Goal: Information Seeking & Learning: Learn about a topic

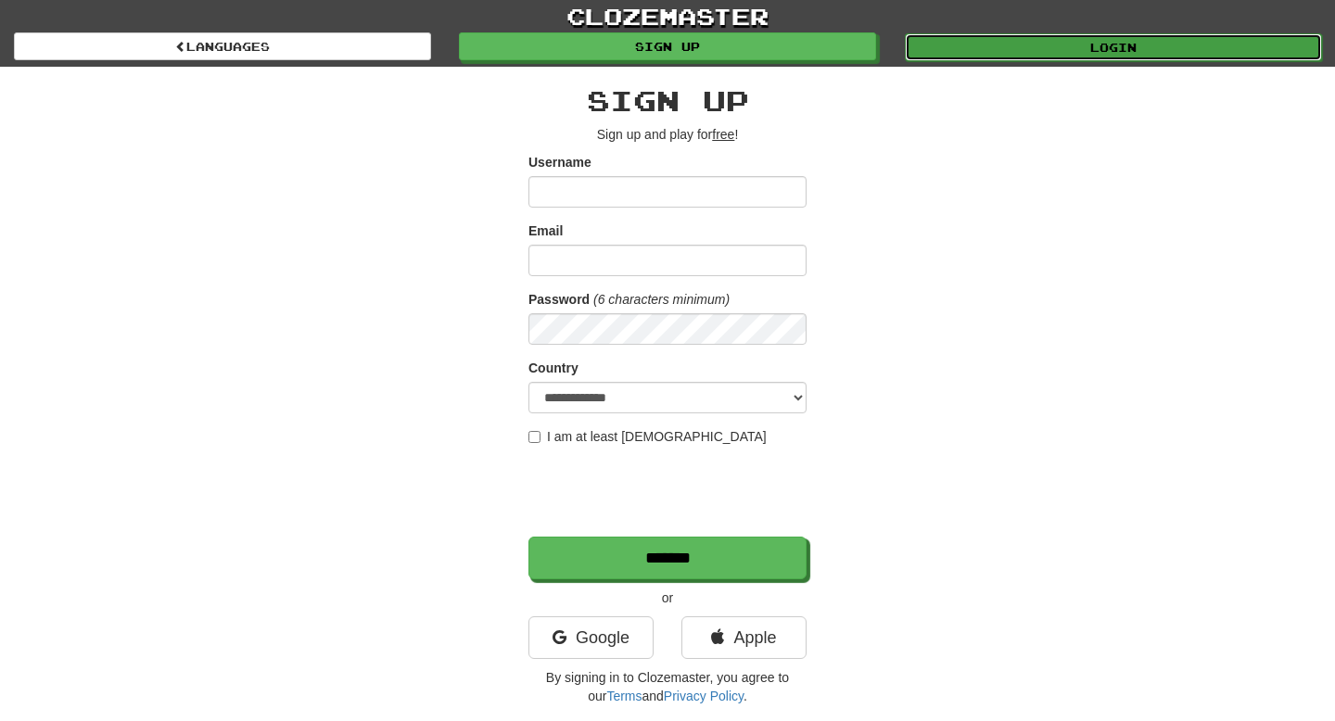
click at [832, 43] on link "Login" at bounding box center [1113, 47] width 417 height 28
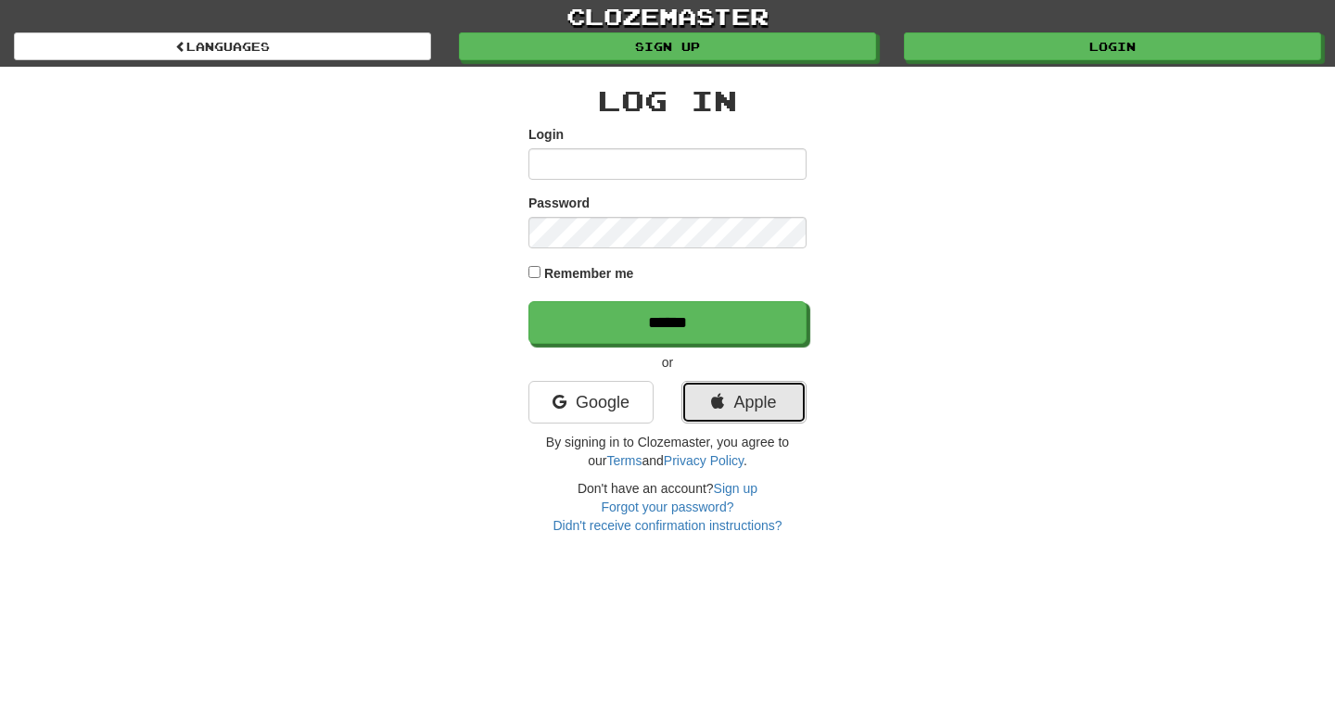
click at [756, 383] on link "Apple" at bounding box center [743, 402] width 125 height 43
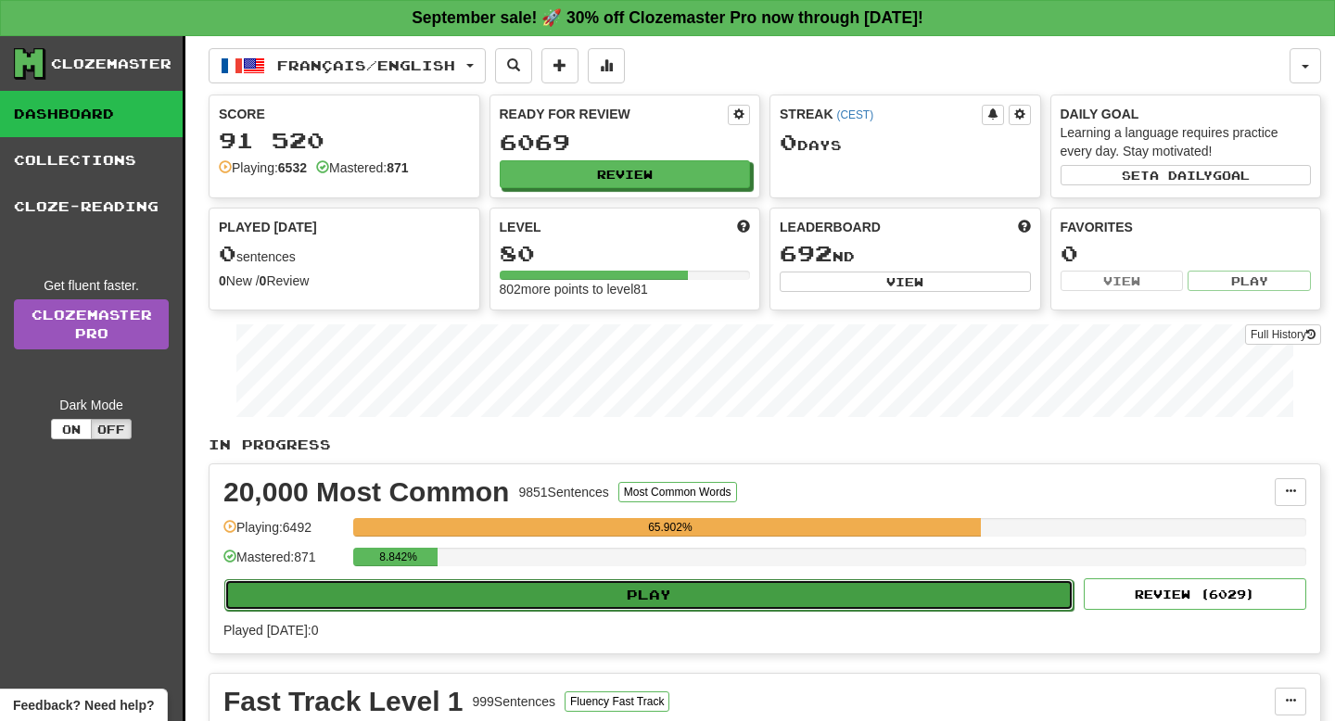
click at [557, 601] on button "Play" at bounding box center [648, 595] width 849 height 32
select select "**"
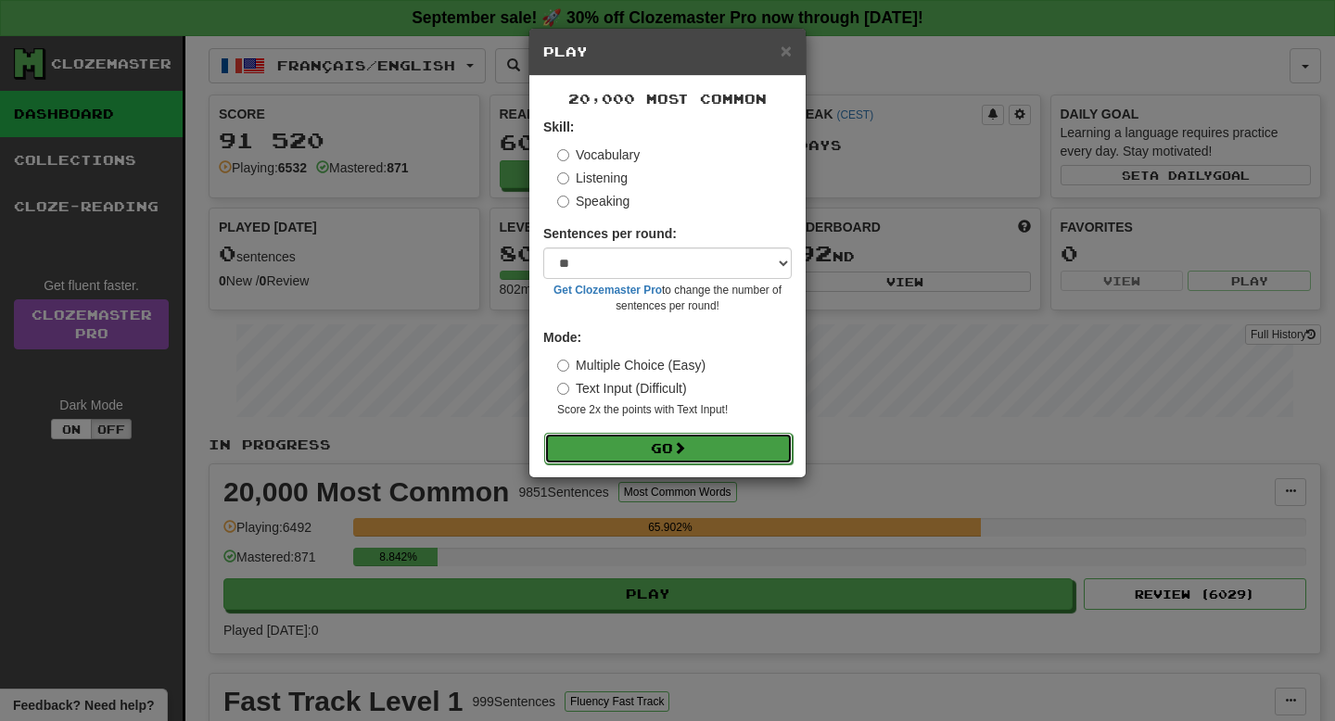
click at [650, 442] on button "Go" at bounding box center [668, 449] width 248 height 32
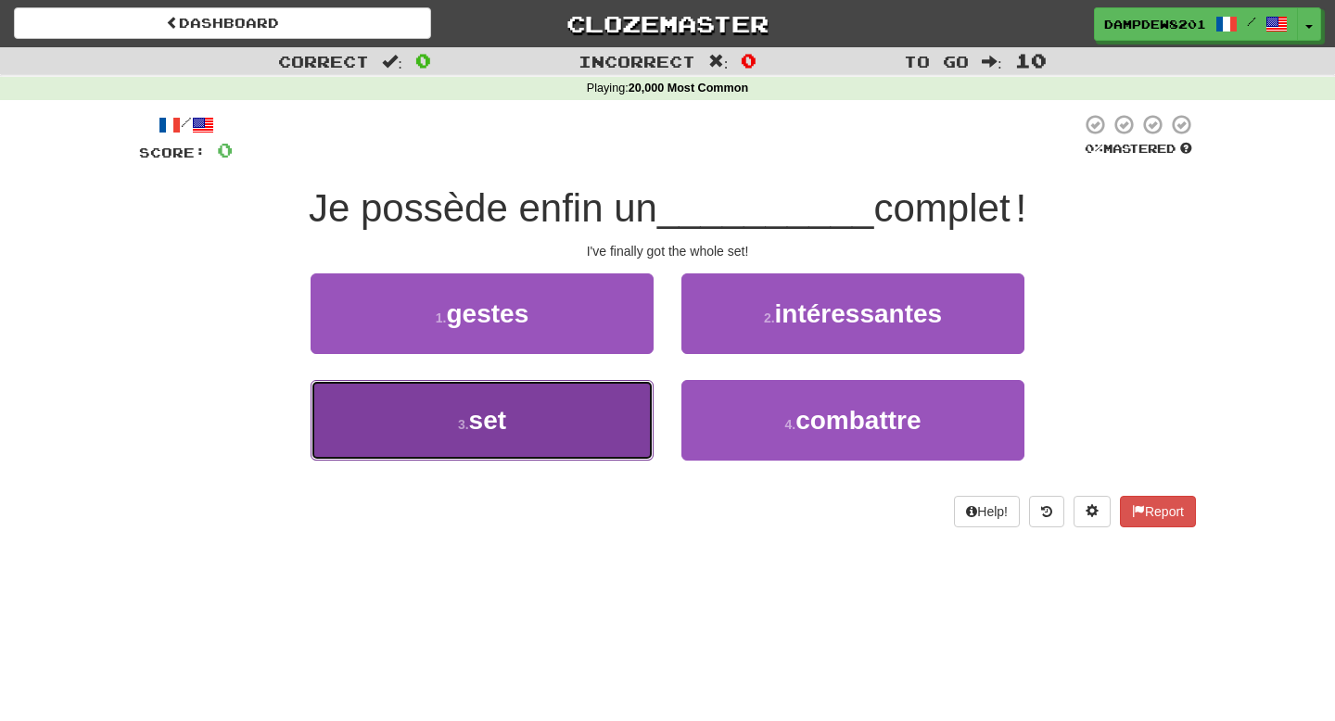
click at [537, 440] on button "3 . set" at bounding box center [481, 420] width 343 height 81
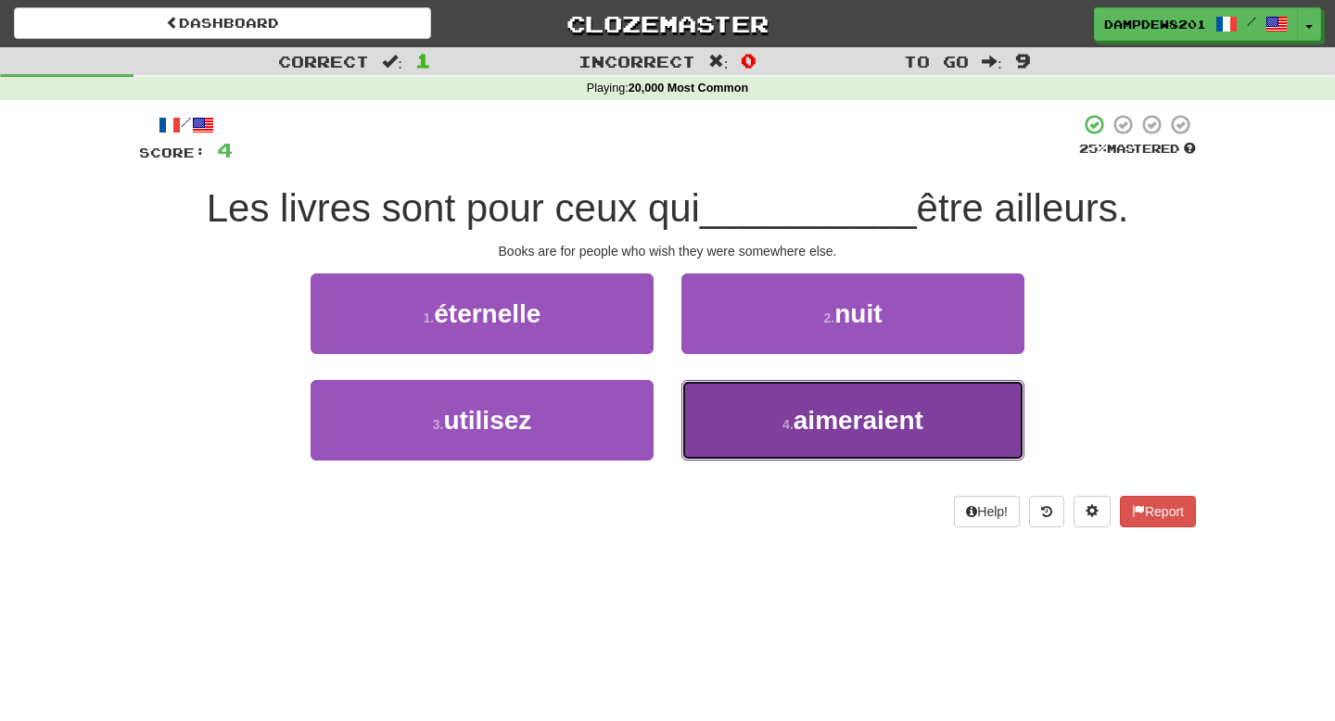
click at [792, 427] on small "4 ." at bounding box center [787, 424] width 11 height 15
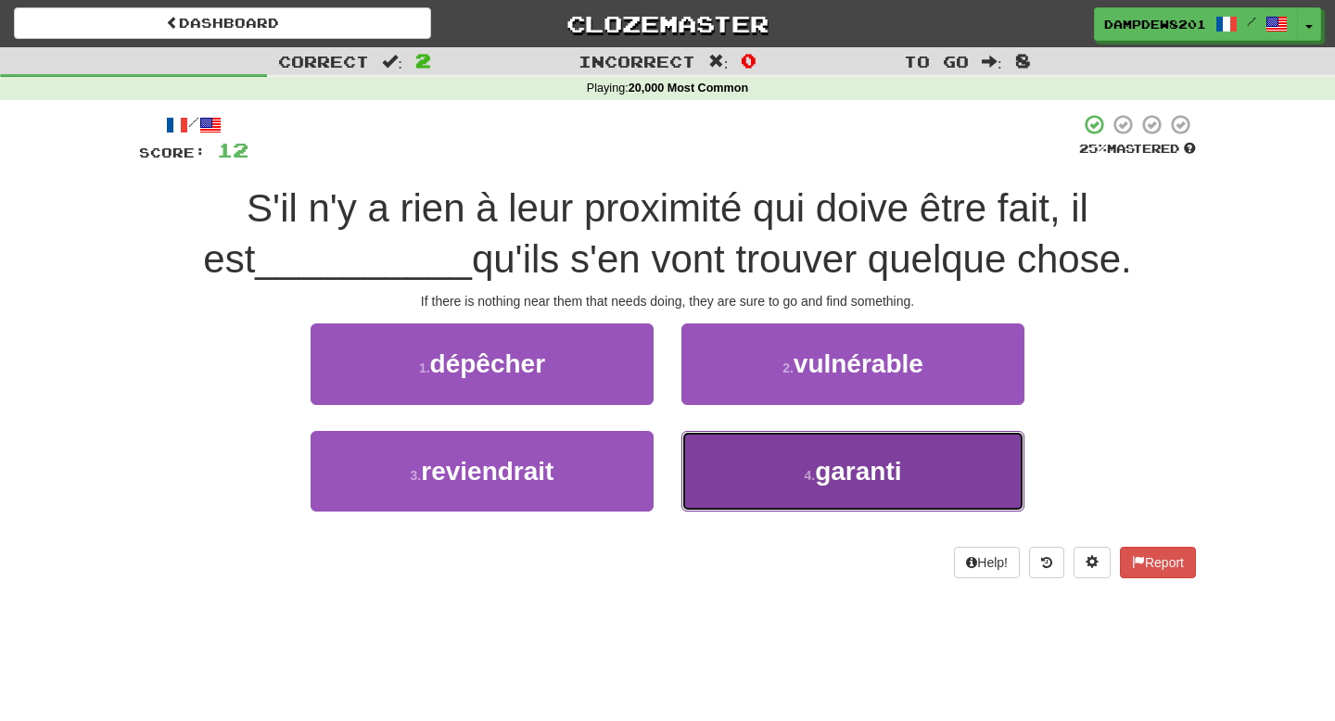
click at [717, 478] on button "4 . garanti" at bounding box center [852, 471] width 343 height 81
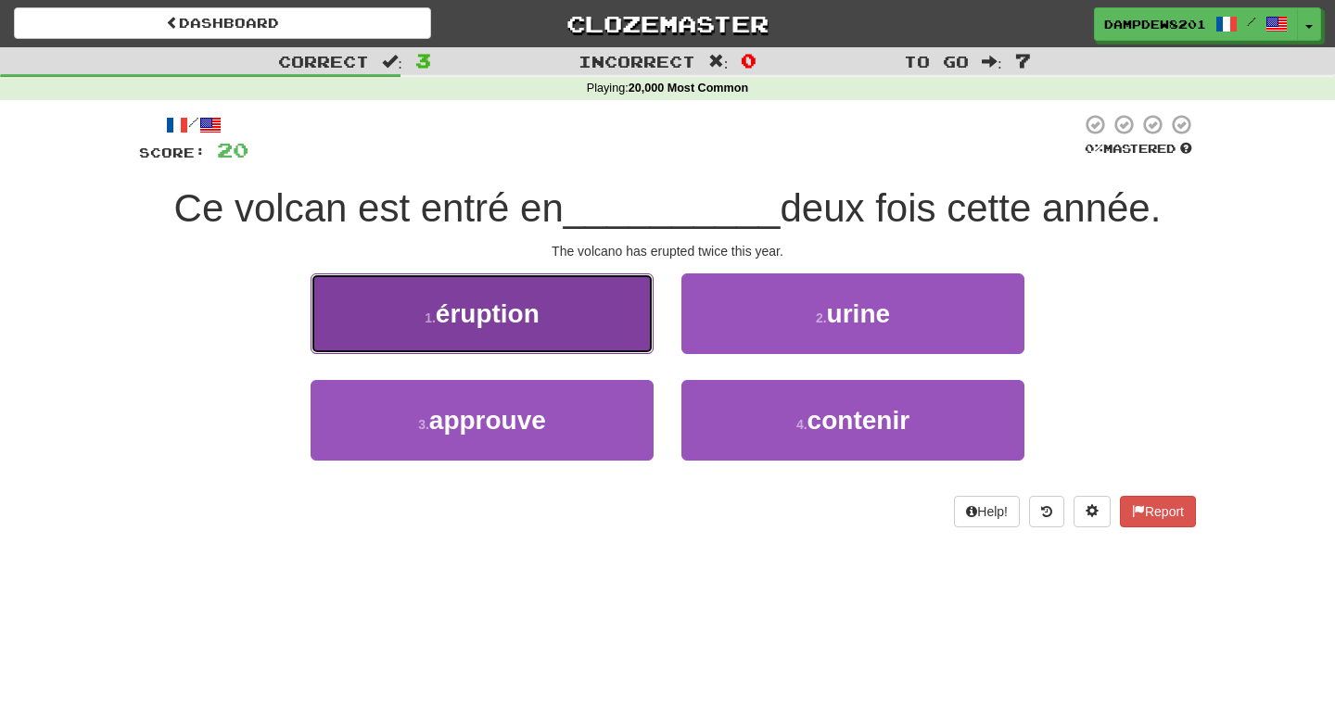
click at [473, 296] on button "1 . éruption" at bounding box center [481, 313] width 343 height 81
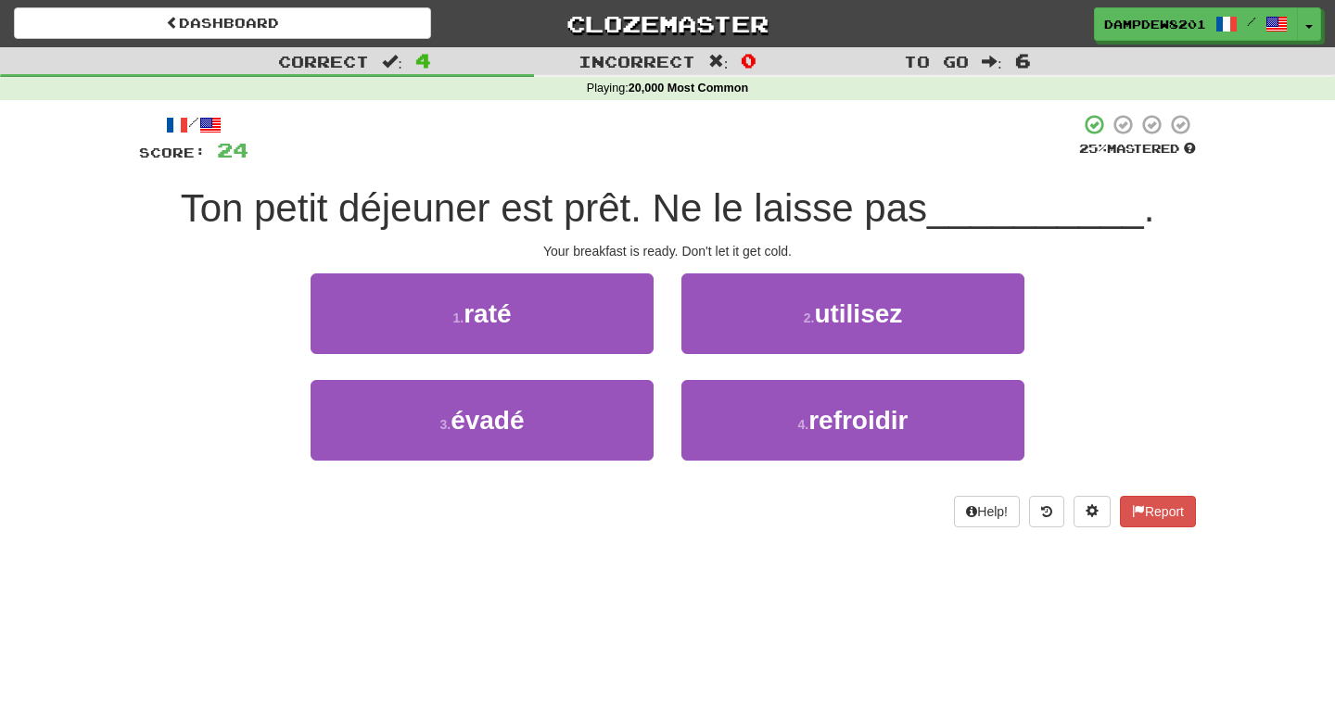
click at [428, 214] on span "Ton petit déjeuner est prêt. Ne le laisse pas" at bounding box center [554, 208] width 746 height 44
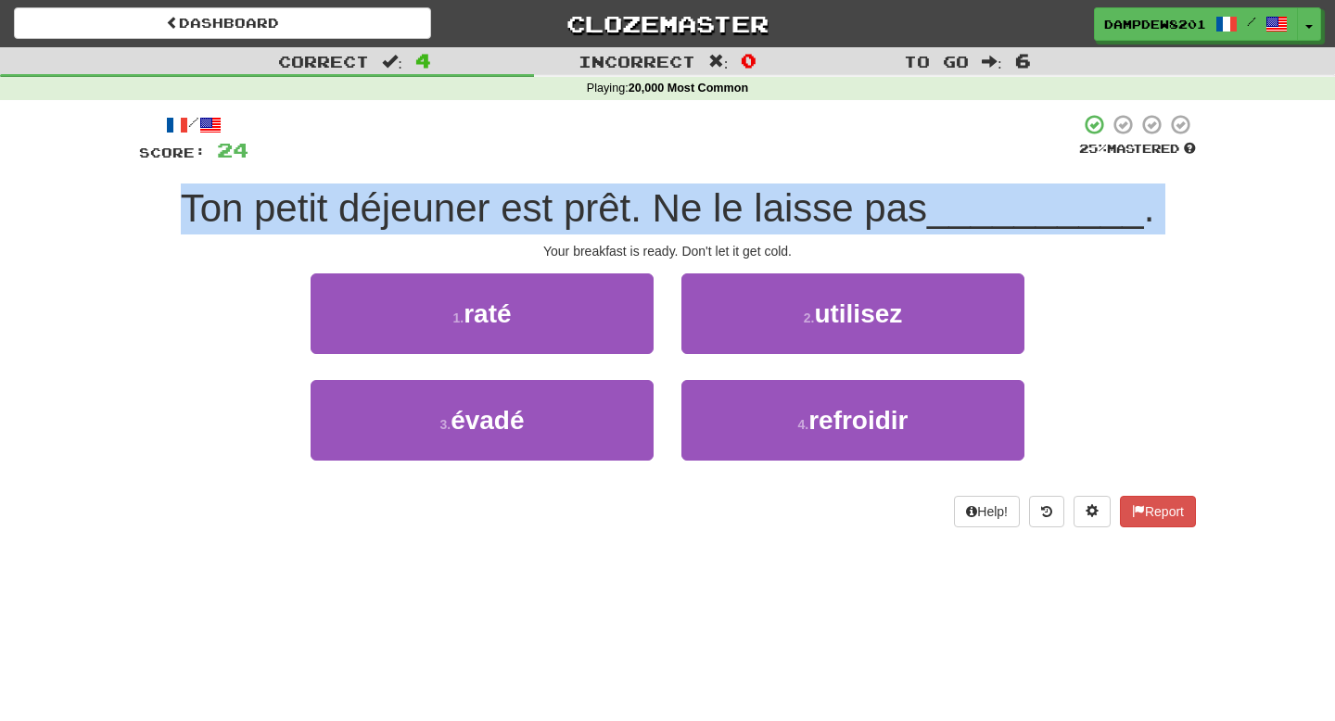
click at [428, 214] on span "Ton petit déjeuner est prêt. Ne le laisse pas" at bounding box center [554, 208] width 746 height 44
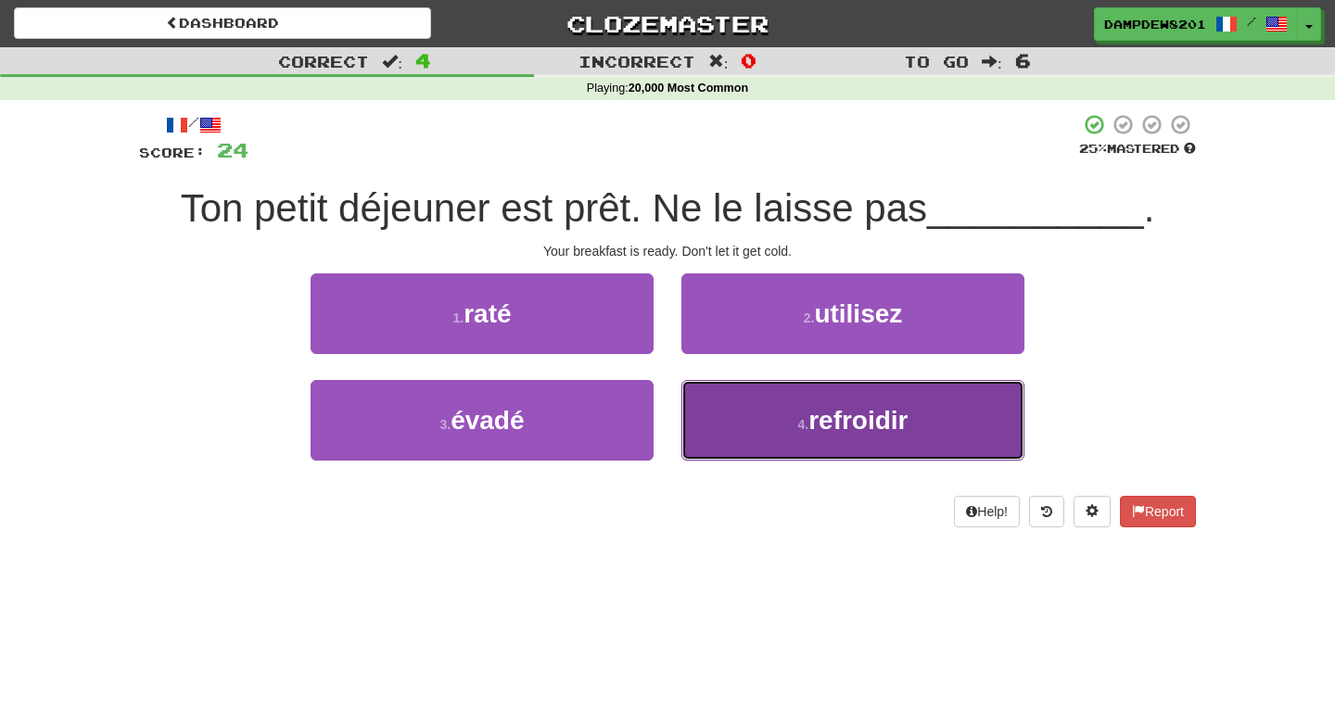
click at [805, 408] on button "4 . refroidir" at bounding box center [852, 420] width 343 height 81
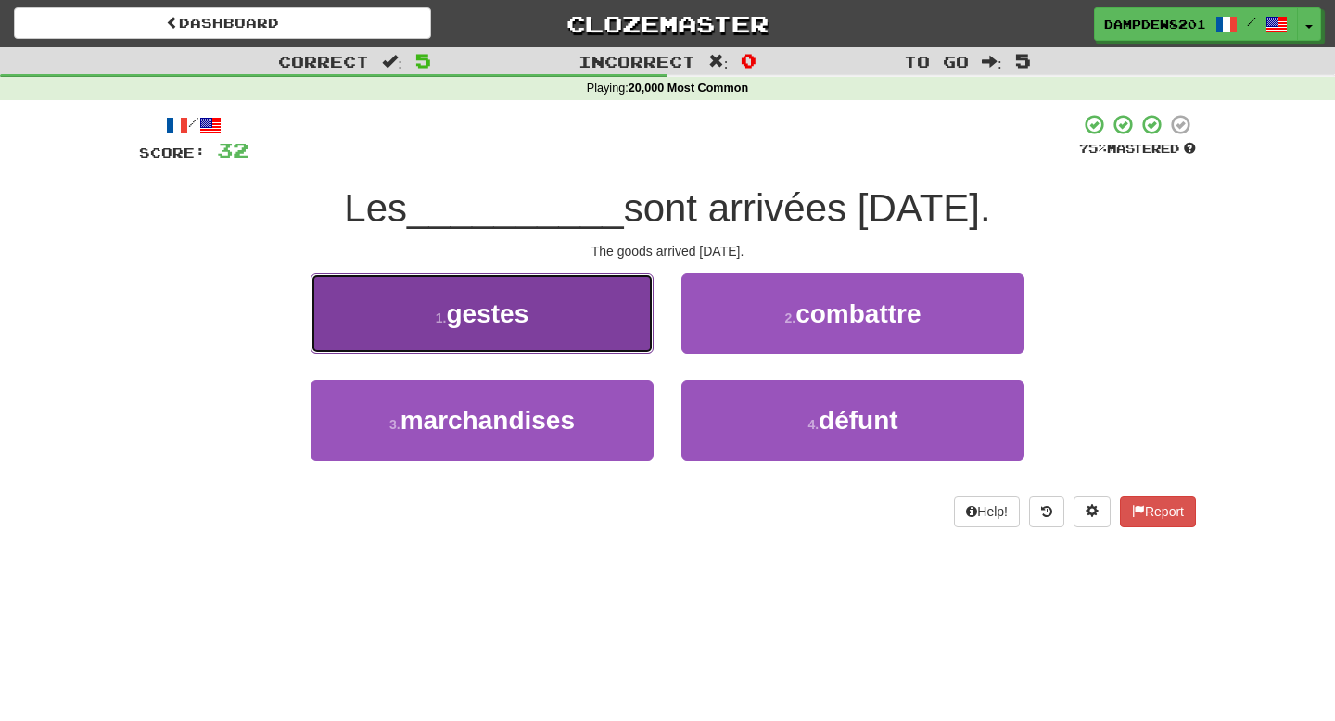
click at [519, 329] on button "1 . gestes" at bounding box center [481, 313] width 343 height 81
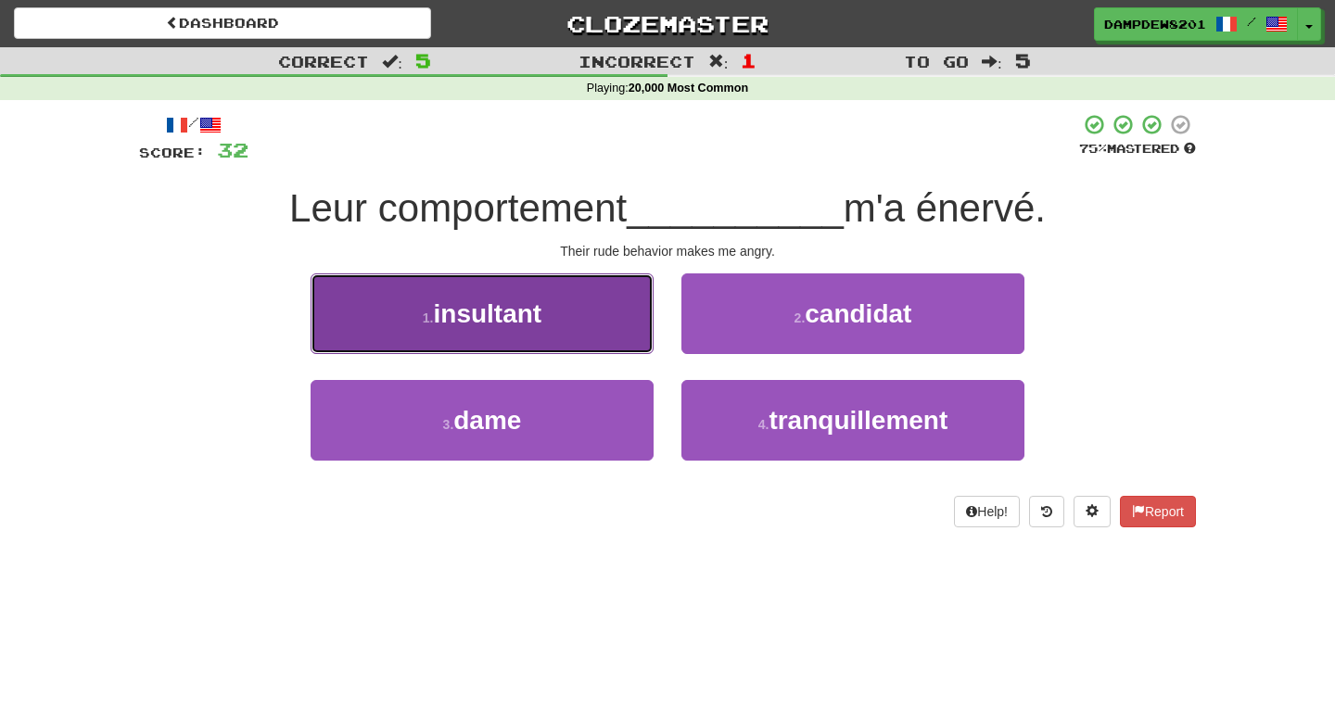
click at [600, 338] on button "1 . insultant" at bounding box center [481, 313] width 343 height 81
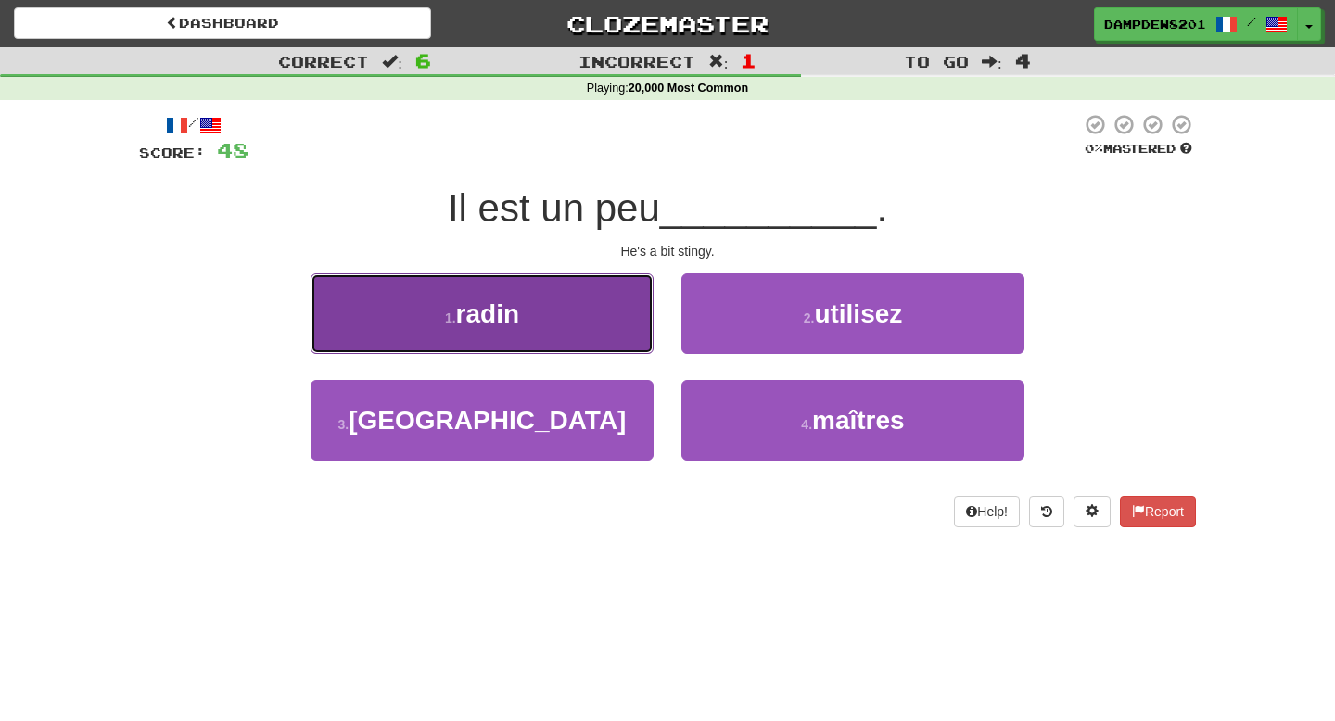
click at [497, 311] on span "radin" at bounding box center [487, 313] width 63 height 29
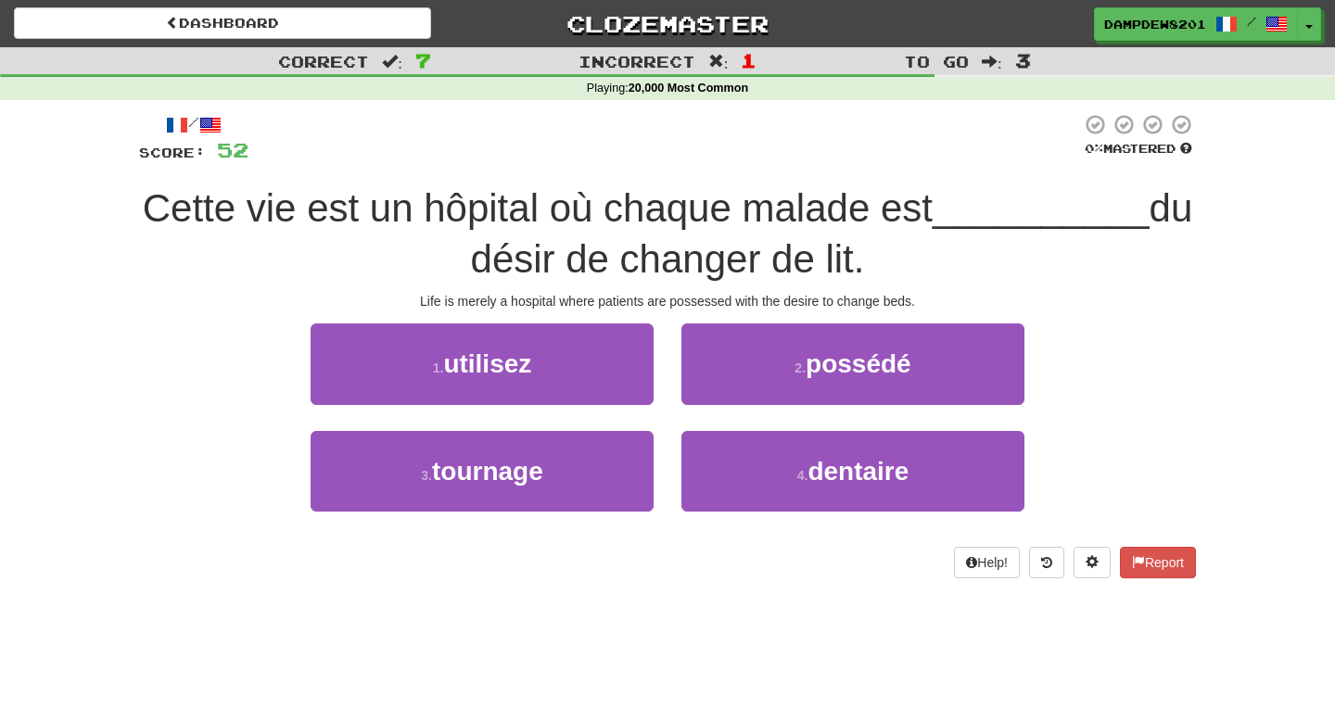
click at [563, 190] on span "Cette vie est un hôpital où chaque malade est" at bounding box center [538, 208] width 790 height 44
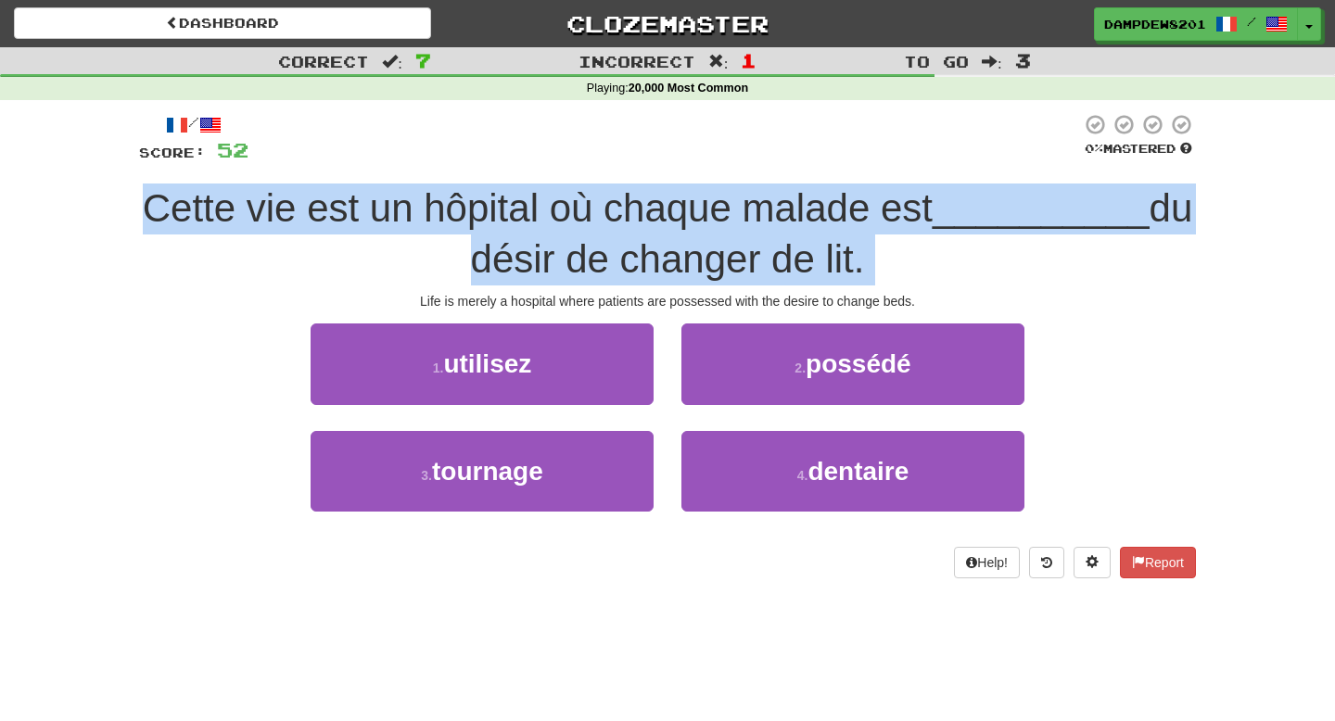
click at [563, 190] on span "Cette vie est un hôpital où chaque malade est" at bounding box center [538, 208] width 790 height 44
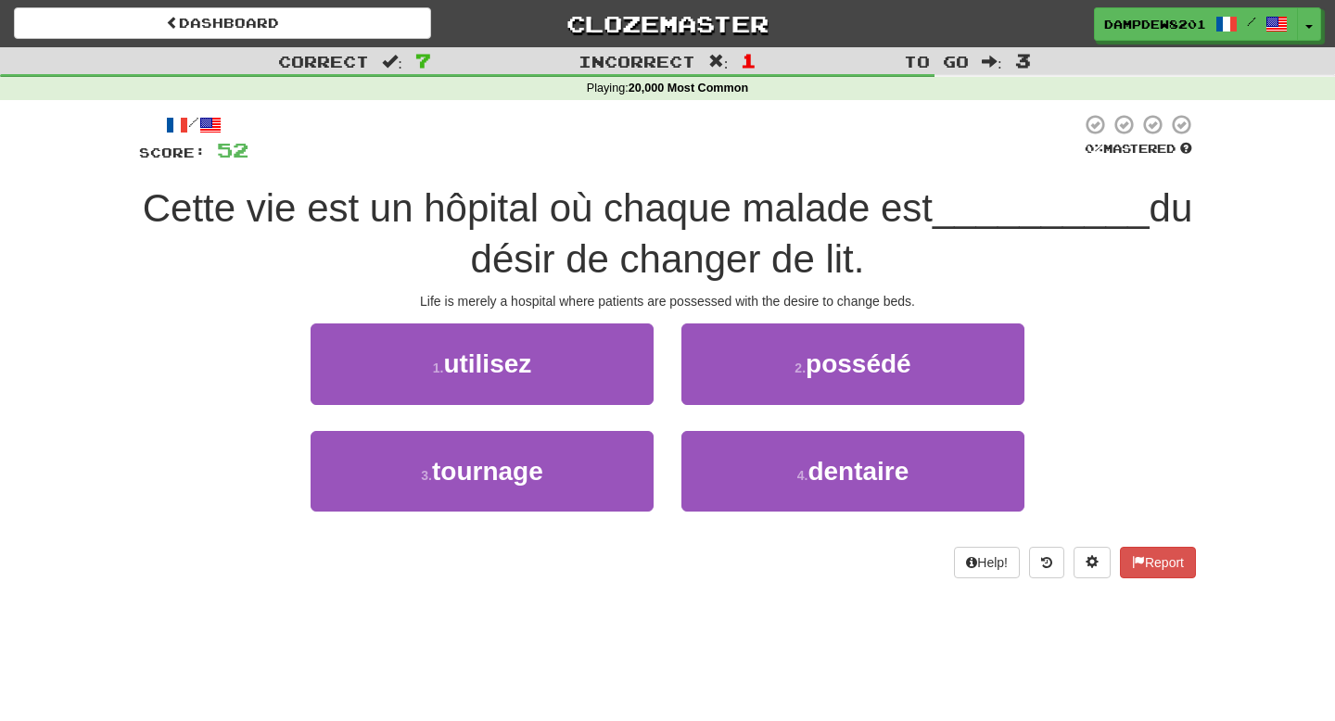
click at [563, 190] on span "Cette vie est un hôpital où chaque malade est" at bounding box center [538, 208] width 790 height 44
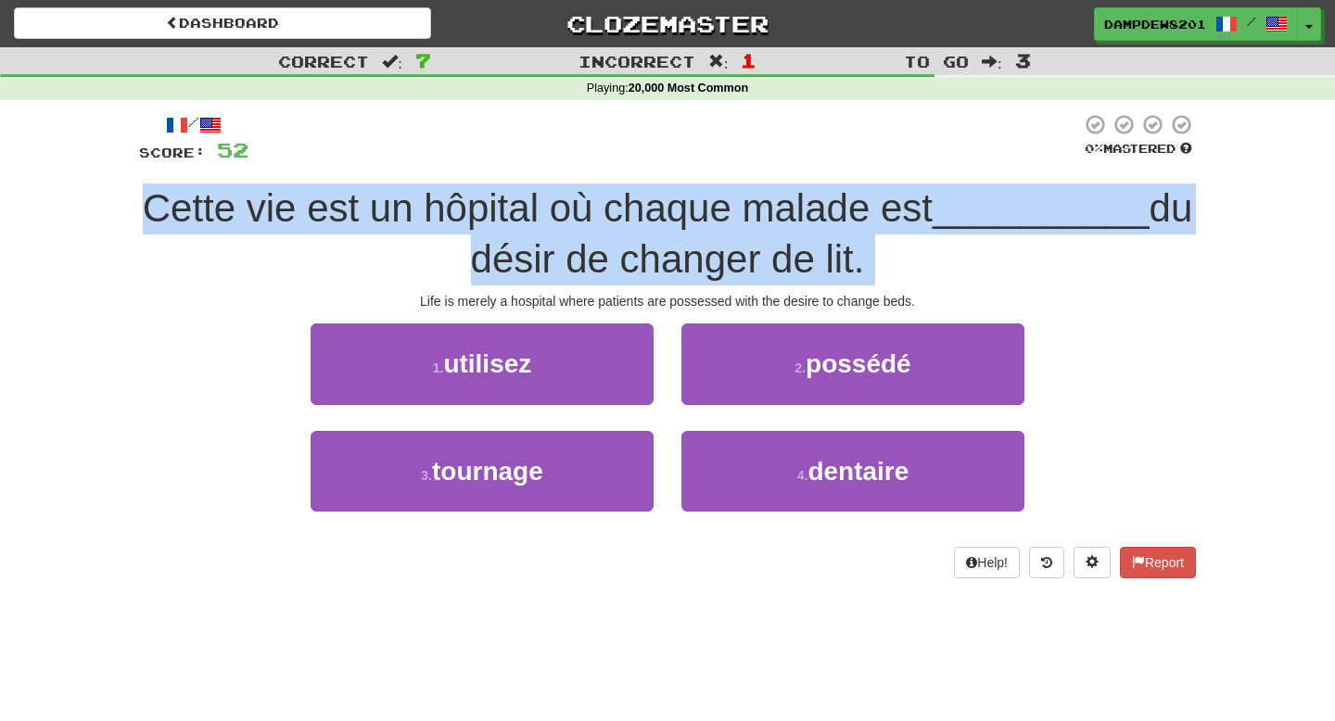
click at [563, 190] on span "Cette vie est un hôpital où chaque malade est" at bounding box center [538, 208] width 790 height 44
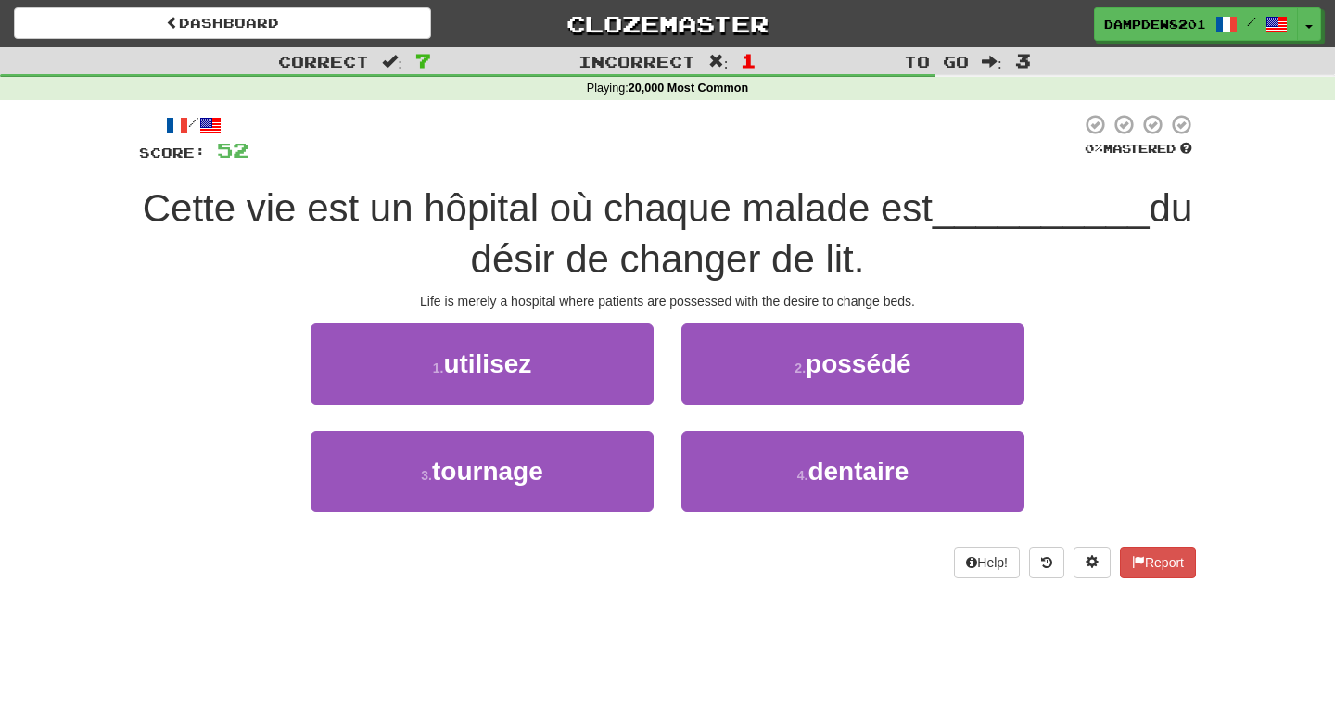
click at [683, 215] on span "Cette vie est un hôpital où chaque malade est" at bounding box center [538, 208] width 790 height 44
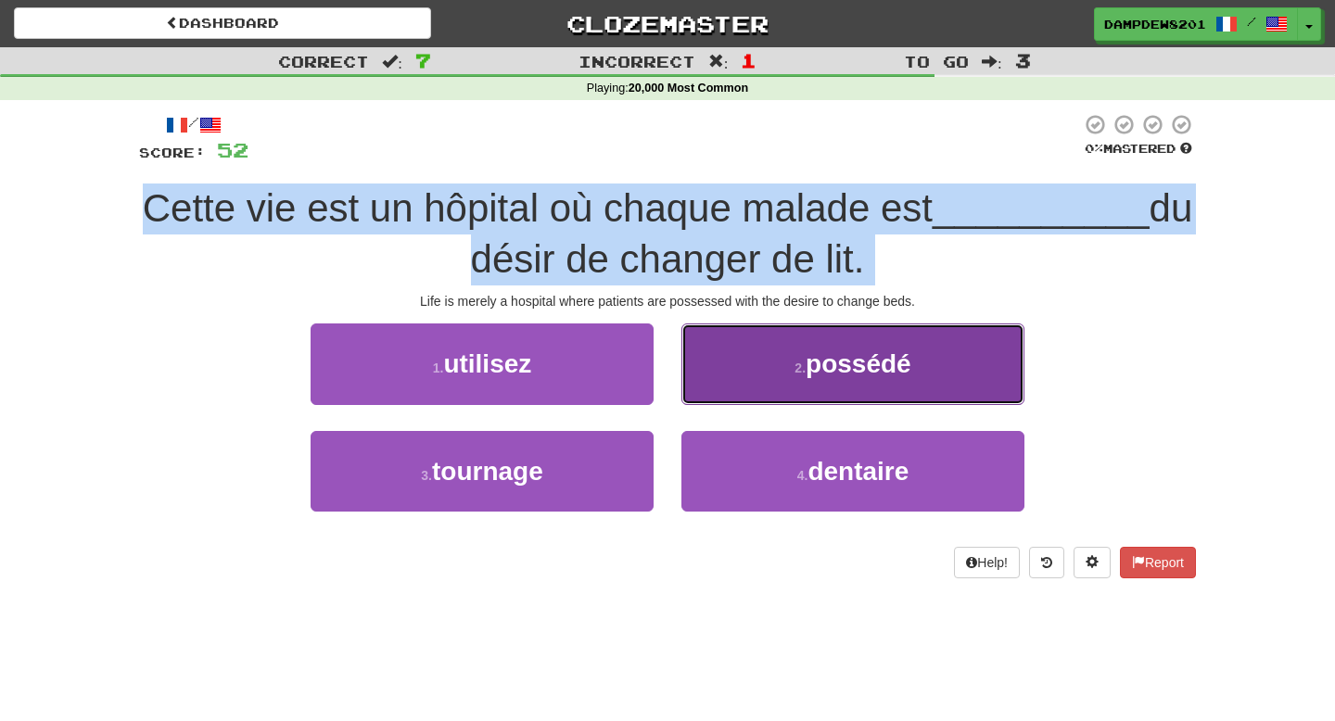
click at [844, 368] on span "possédé" at bounding box center [858, 363] width 106 height 29
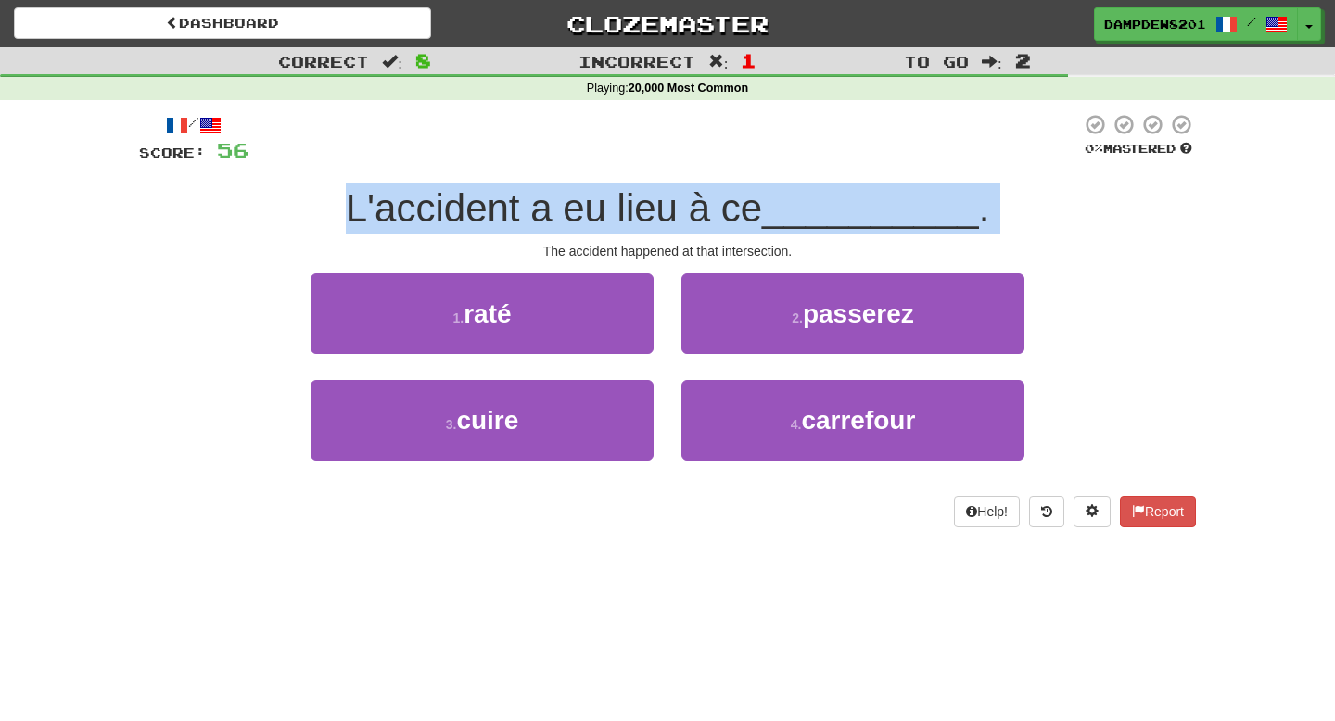
click at [813, 234] on div "/ Score: 56 0 % Mastered L'accident a eu lieu à ce __________ . The accident ha…" at bounding box center [667, 320] width 1057 height 414
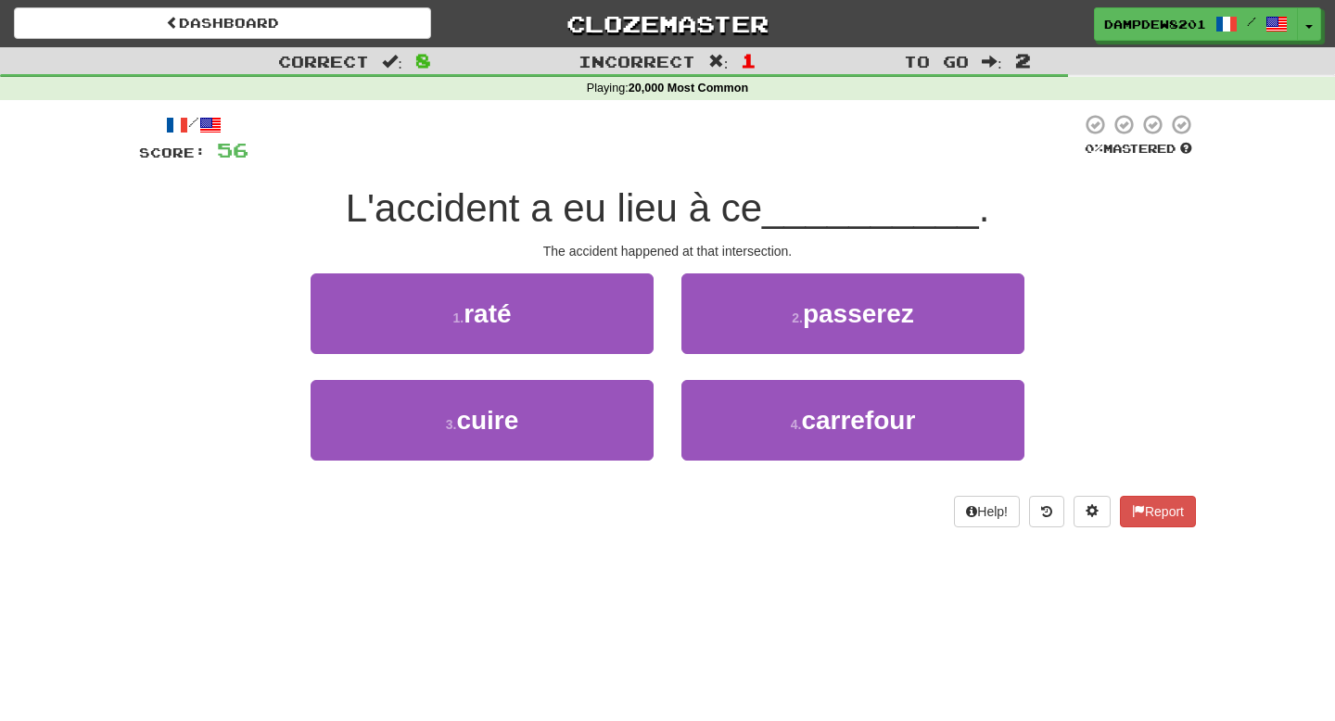
click at [813, 234] on div "/ Score: 56 0 % Mastered L'accident a eu lieu à ce __________ . The accident ha…" at bounding box center [667, 320] width 1057 height 414
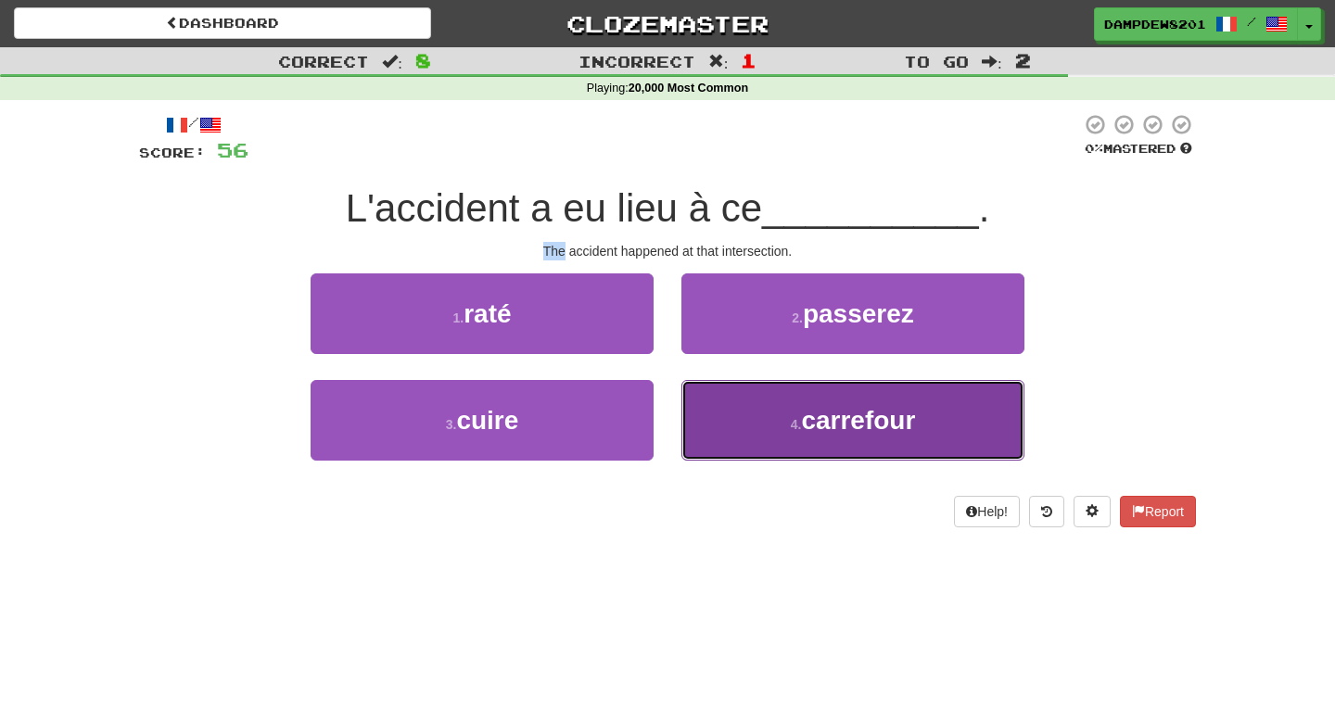
click at [805, 426] on span "carrefour" at bounding box center [858, 420] width 114 height 29
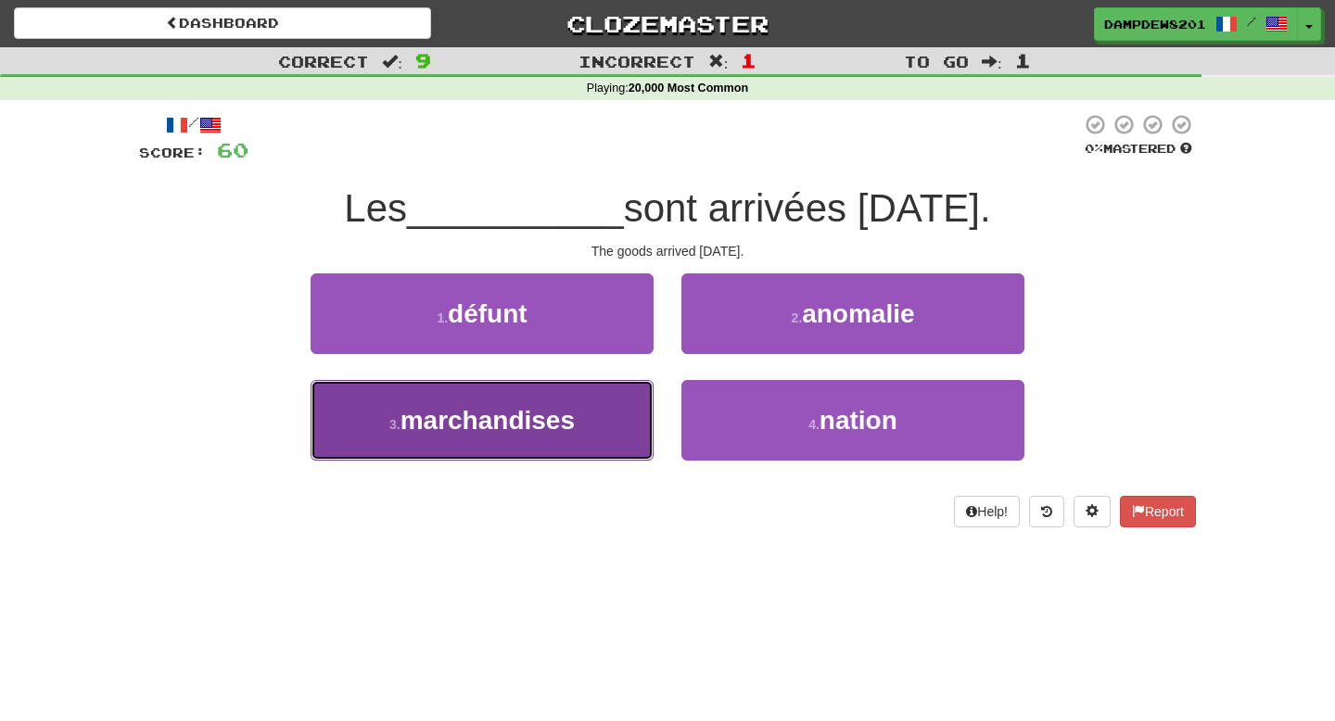
click at [449, 437] on button "3 . marchandises" at bounding box center [481, 420] width 343 height 81
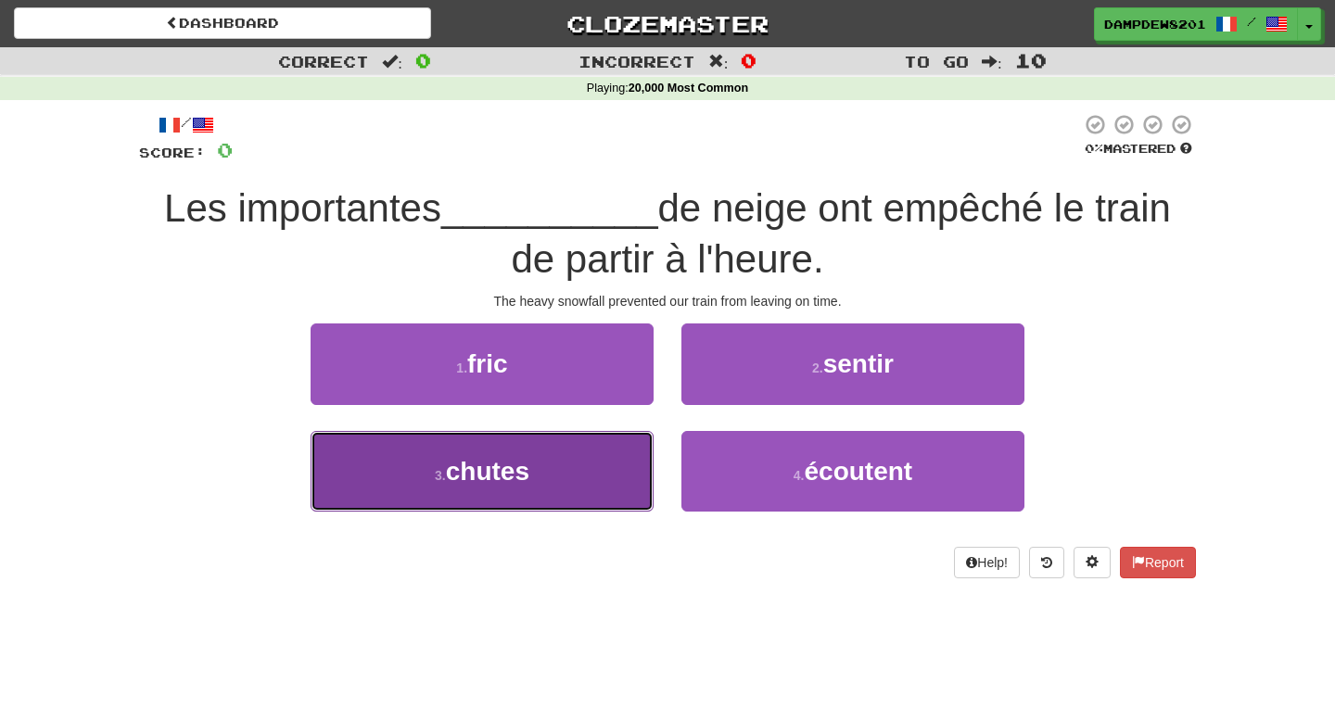
click at [463, 451] on button "3 . chutes" at bounding box center [481, 471] width 343 height 81
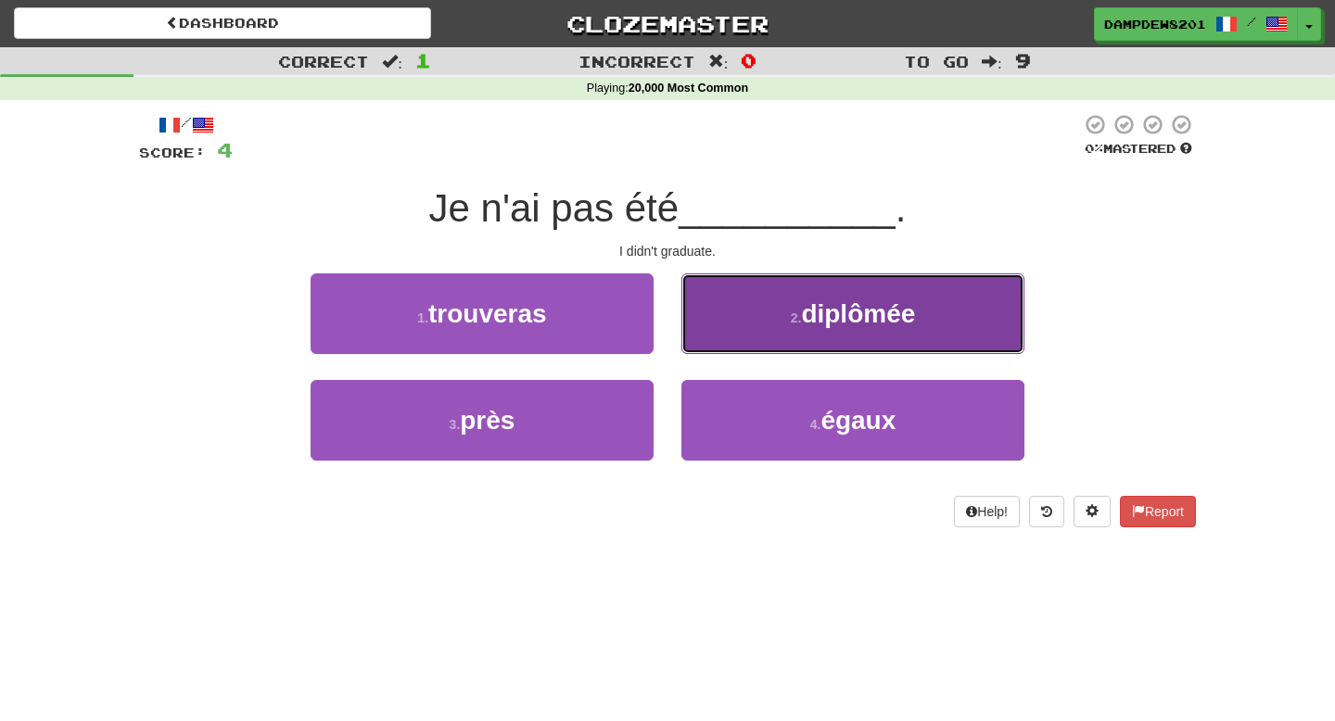
click at [755, 310] on button "2 . diplômée" at bounding box center [852, 313] width 343 height 81
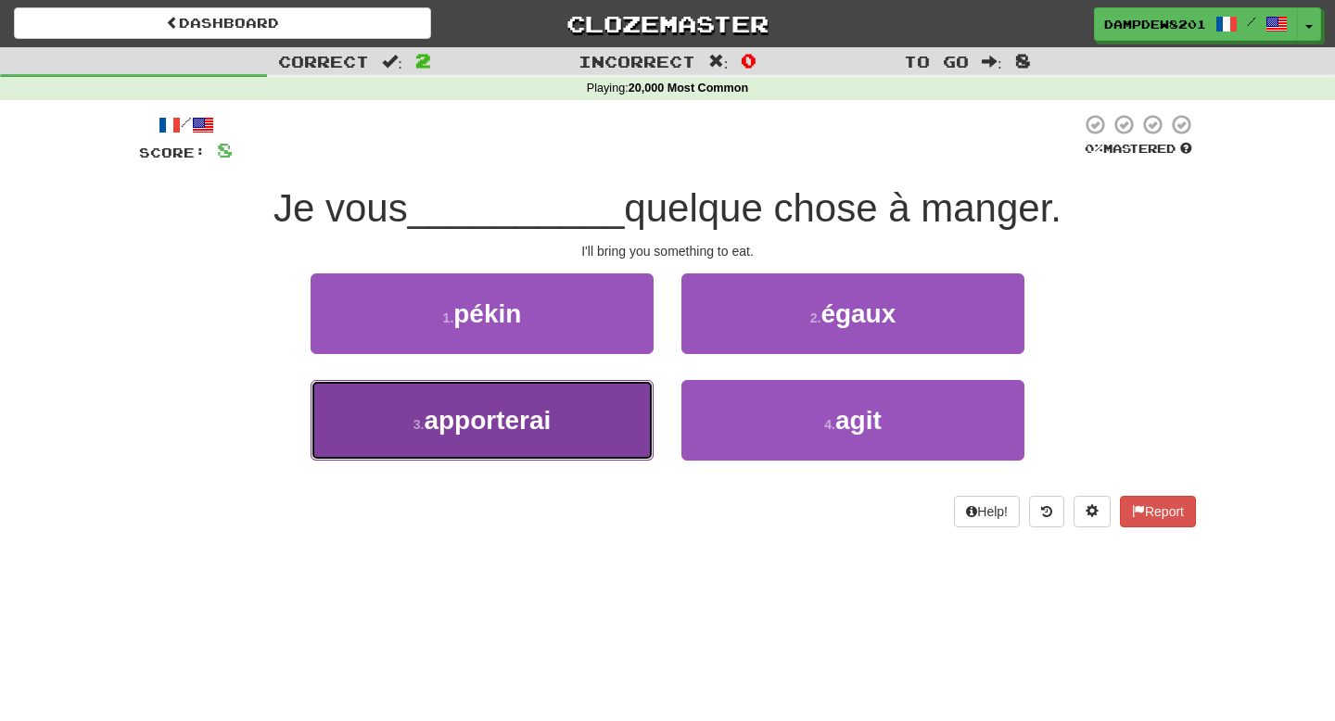
click at [511, 414] on span "apporterai" at bounding box center [487, 420] width 127 height 29
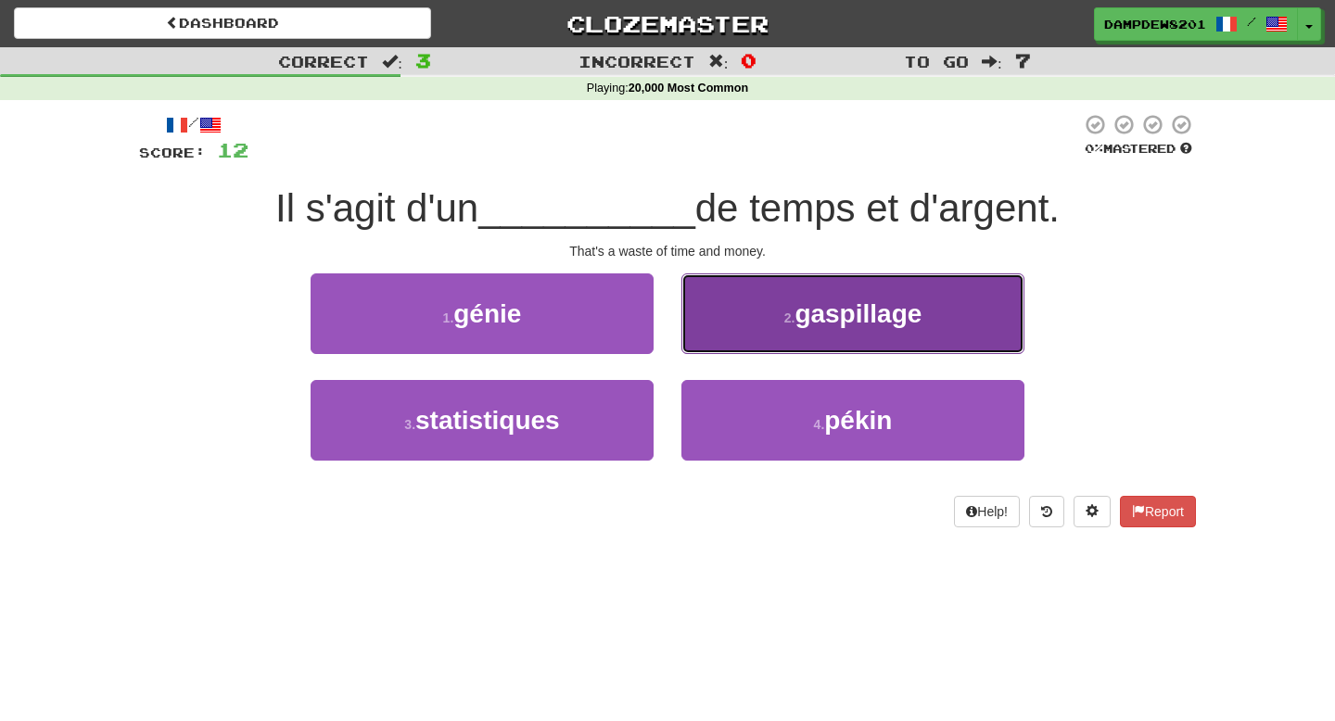
click at [748, 305] on button "2 . gaspillage" at bounding box center [852, 313] width 343 height 81
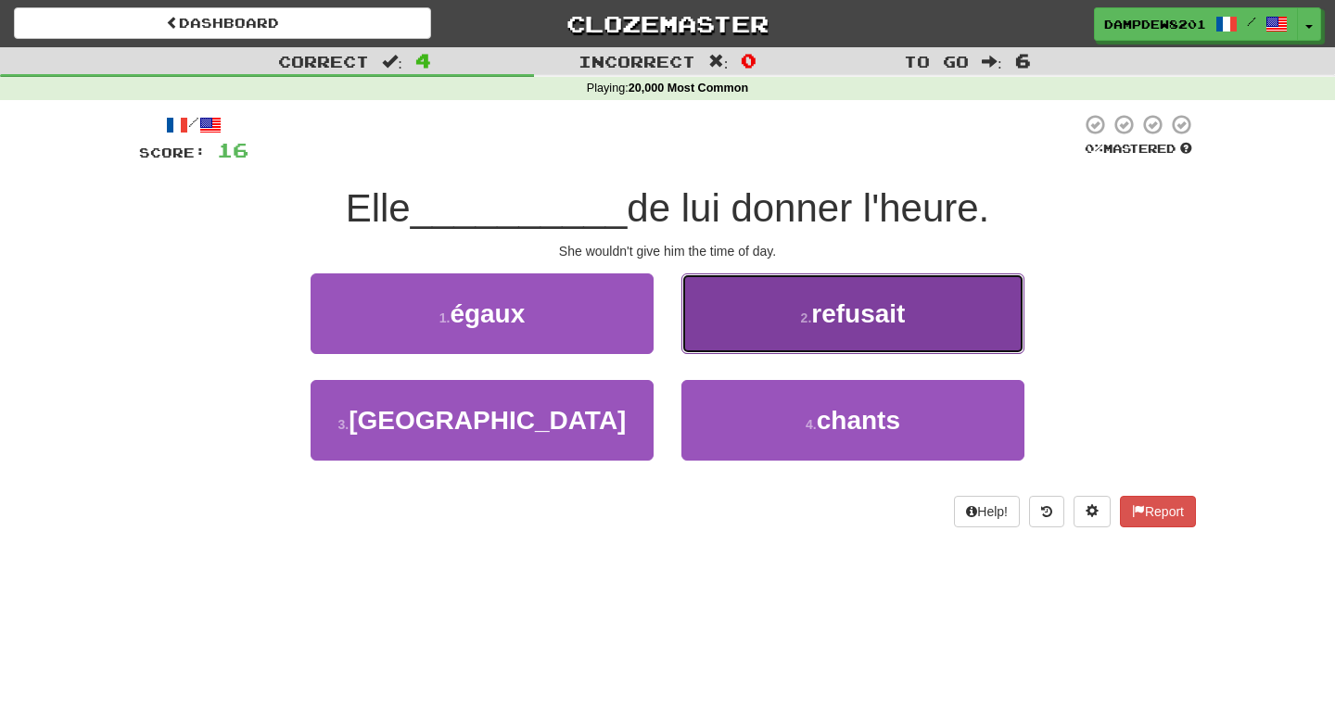
click at [792, 334] on button "2 . refusait" at bounding box center [852, 313] width 343 height 81
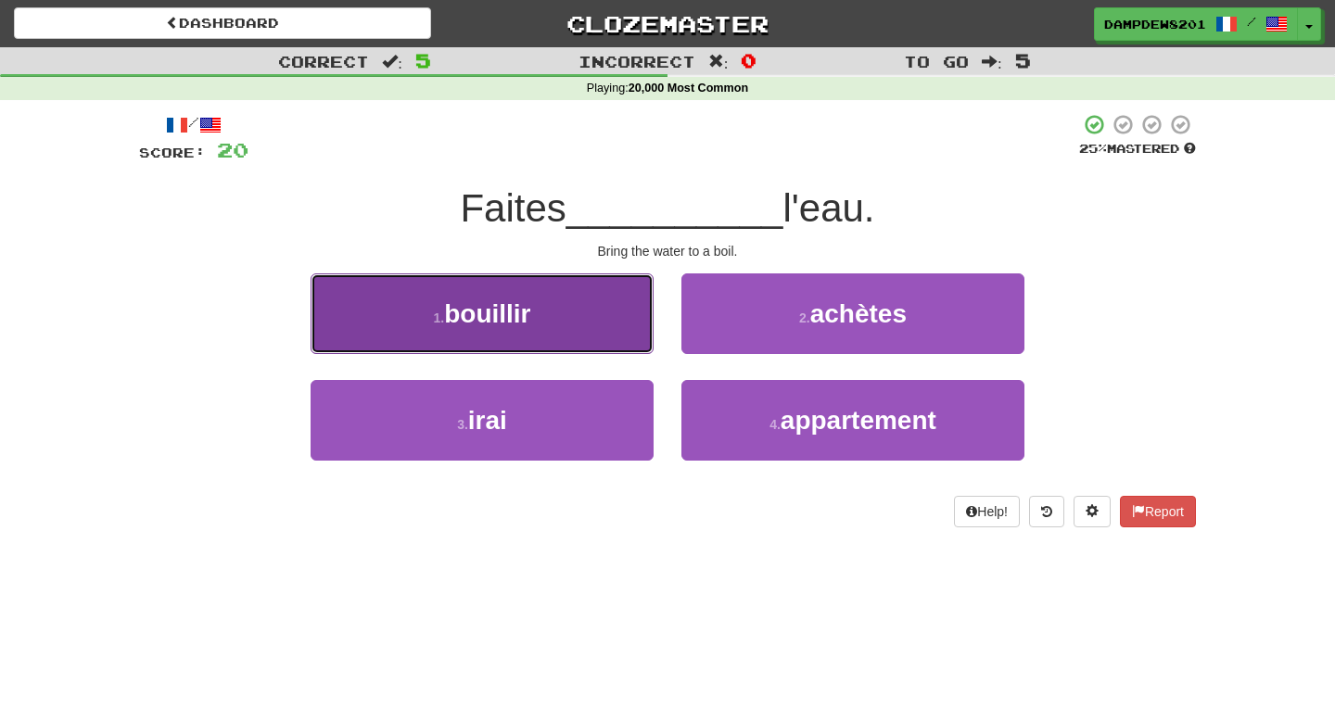
click at [591, 350] on button "1 . bouillir" at bounding box center [481, 313] width 343 height 81
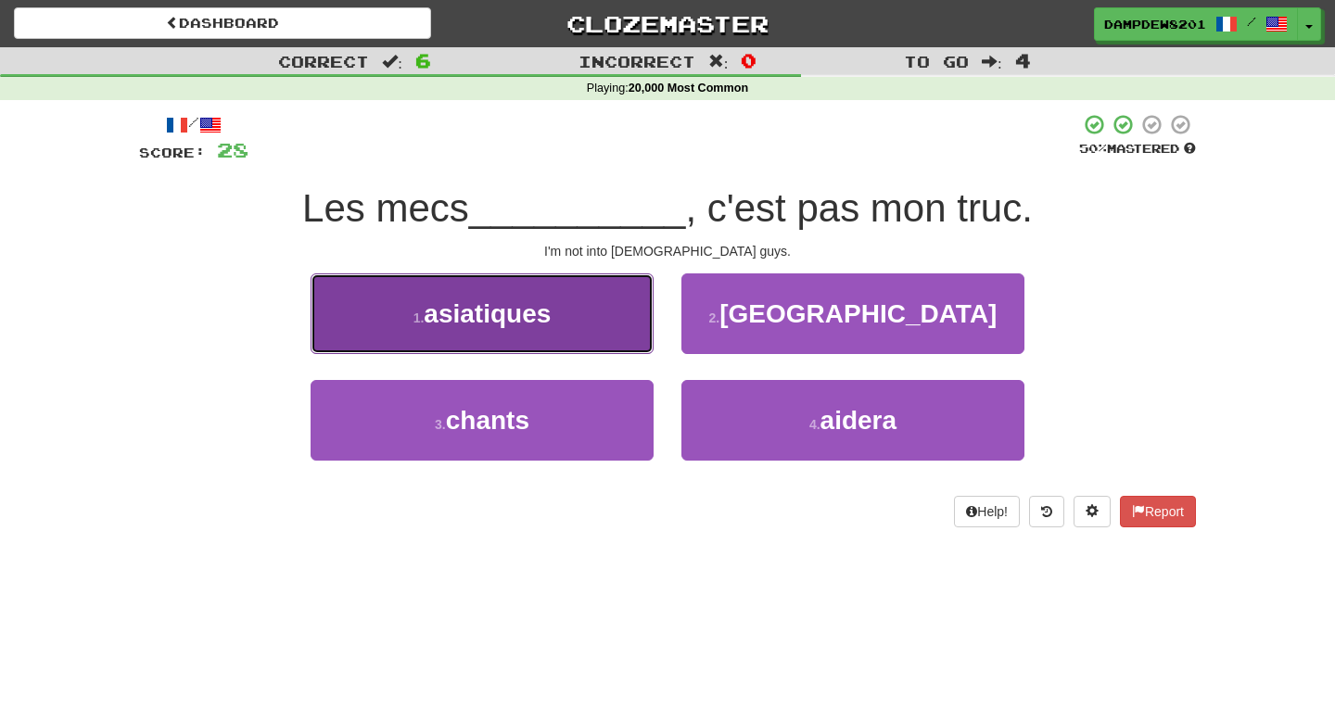
click at [470, 294] on button "1 . asiatiques" at bounding box center [481, 313] width 343 height 81
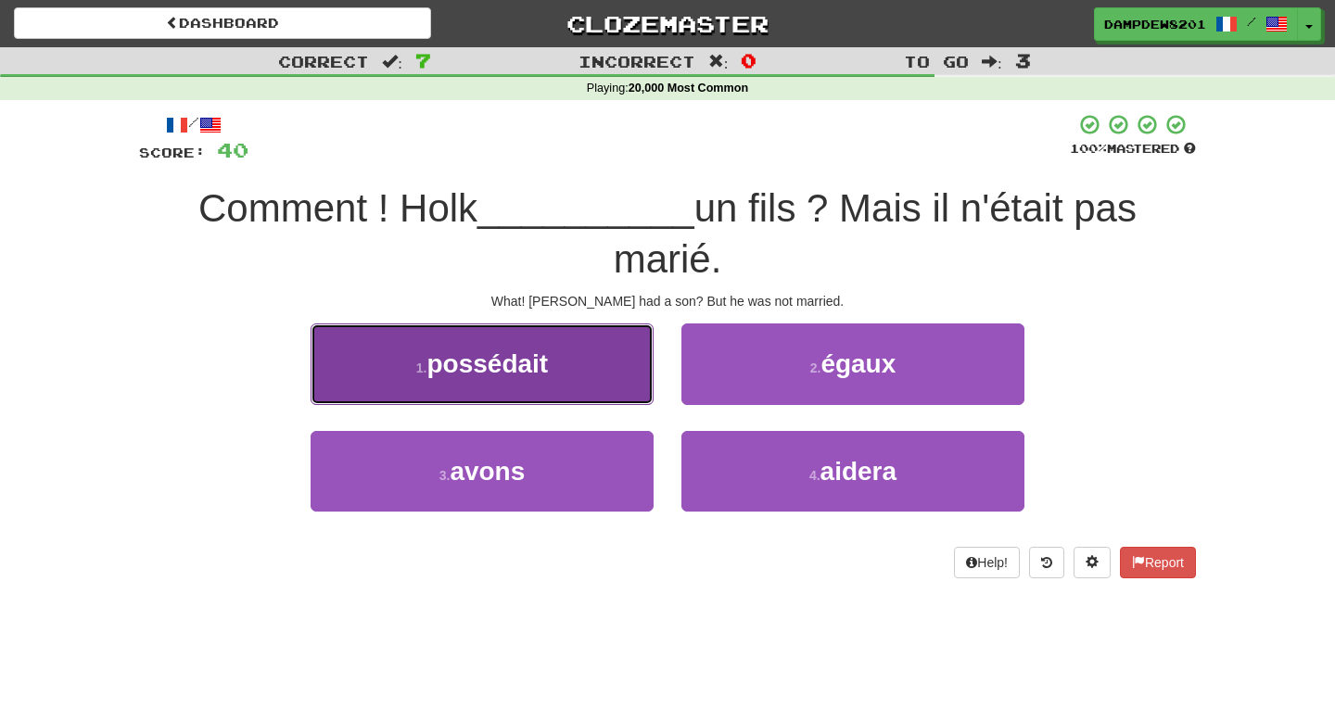
click at [495, 363] on span "possédait" at bounding box center [486, 363] width 121 height 29
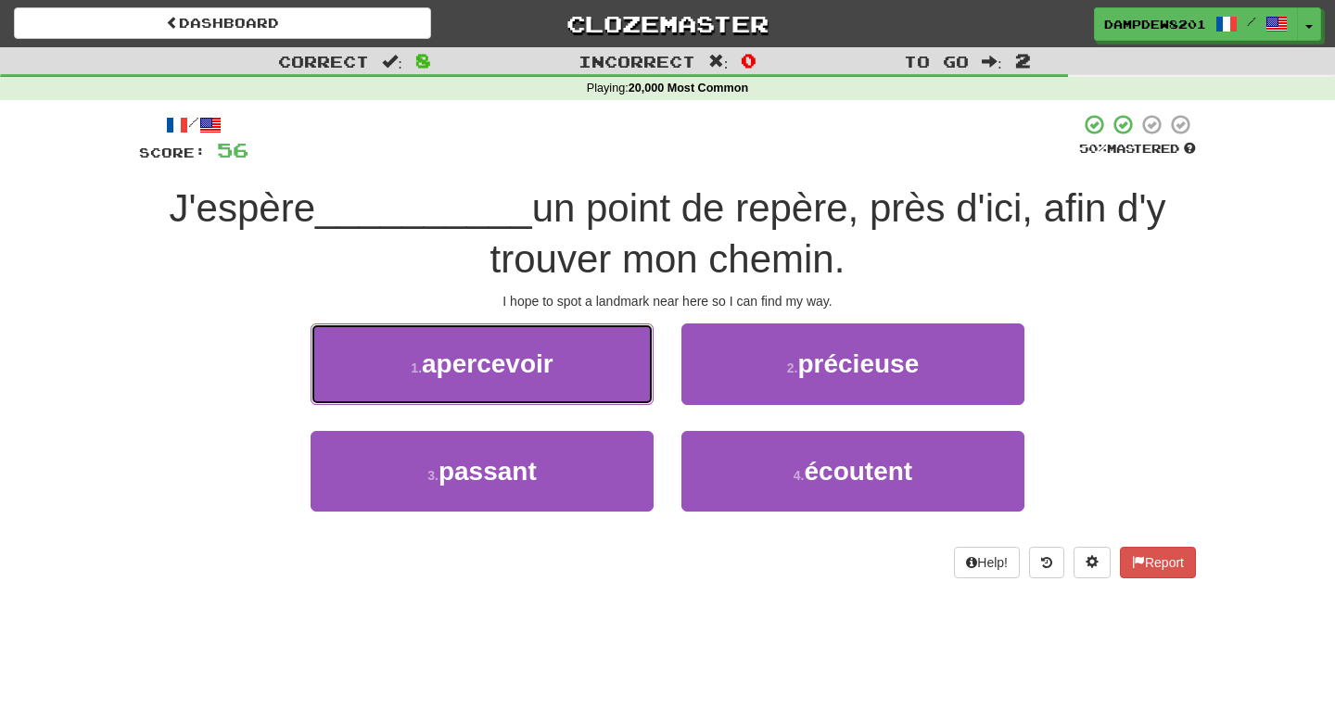
click at [495, 363] on span "apercevoir" at bounding box center [488, 363] width 132 height 29
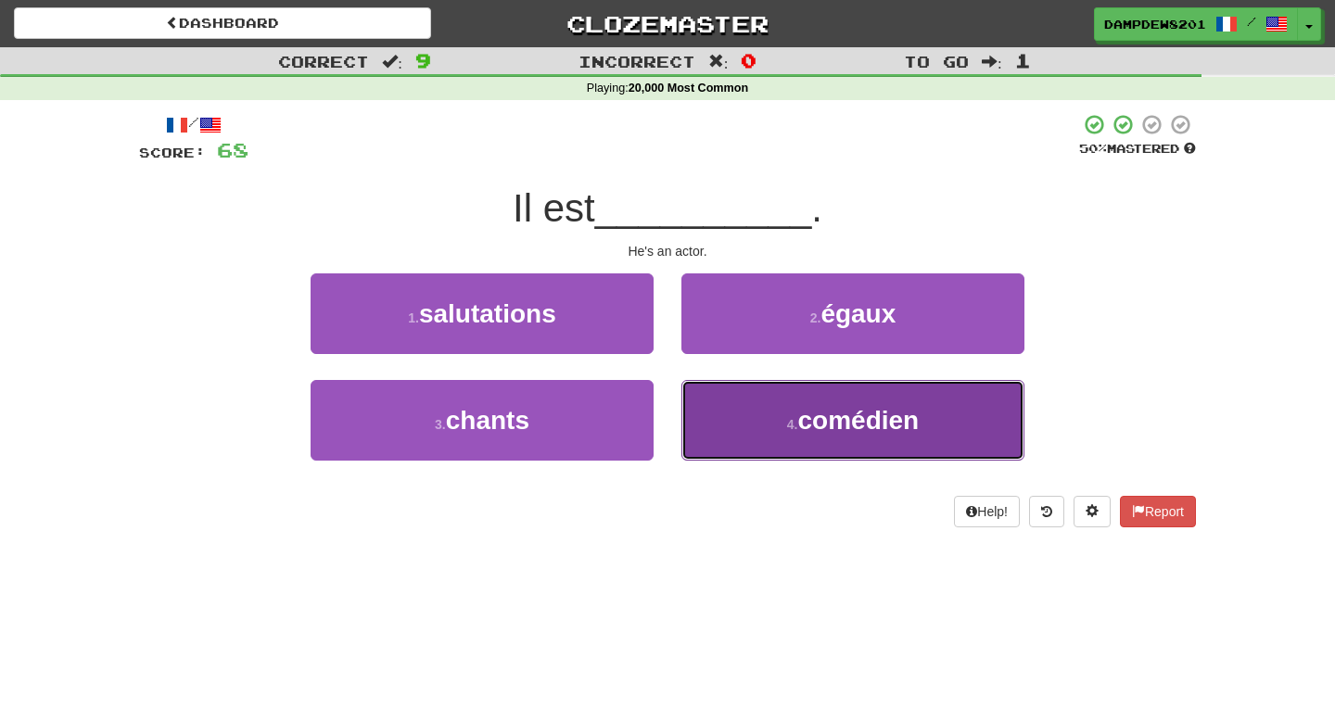
click at [804, 396] on button "4 . comédien" at bounding box center [852, 420] width 343 height 81
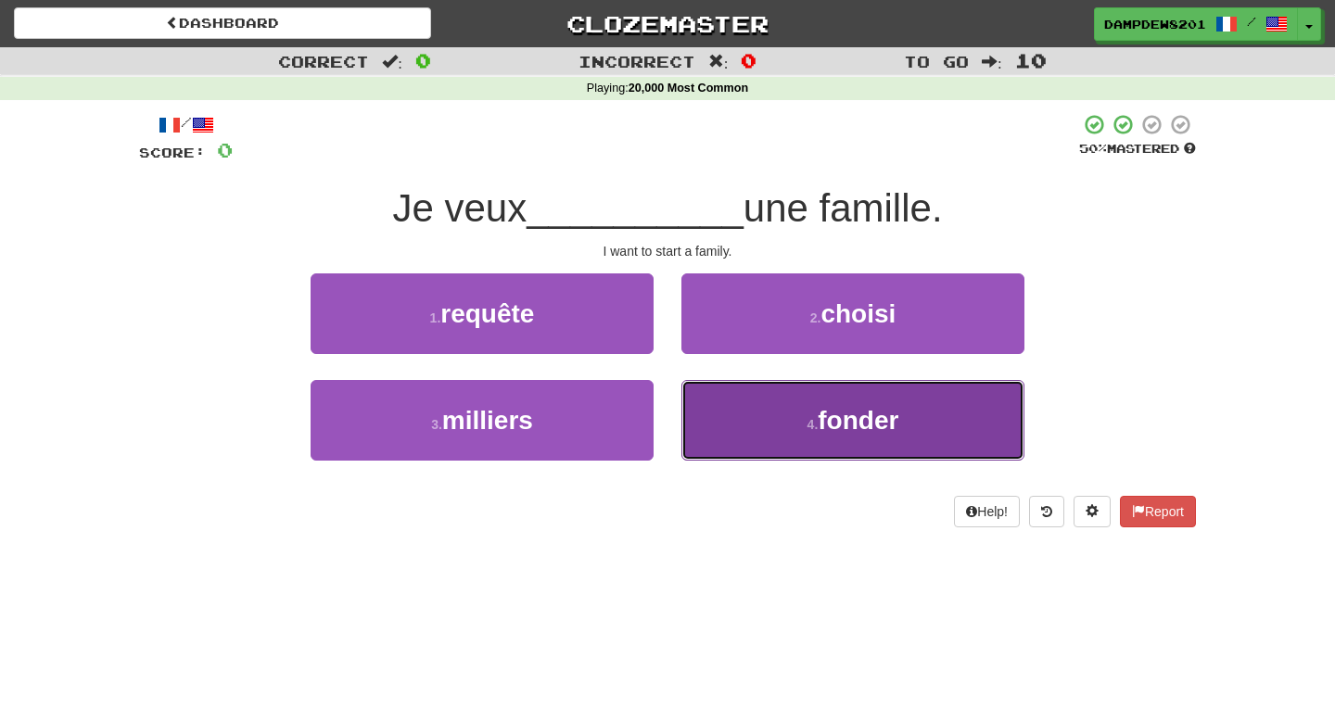
click at [781, 419] on button "4 . fonder" at bounding box center [852, 420] width 343 height 81
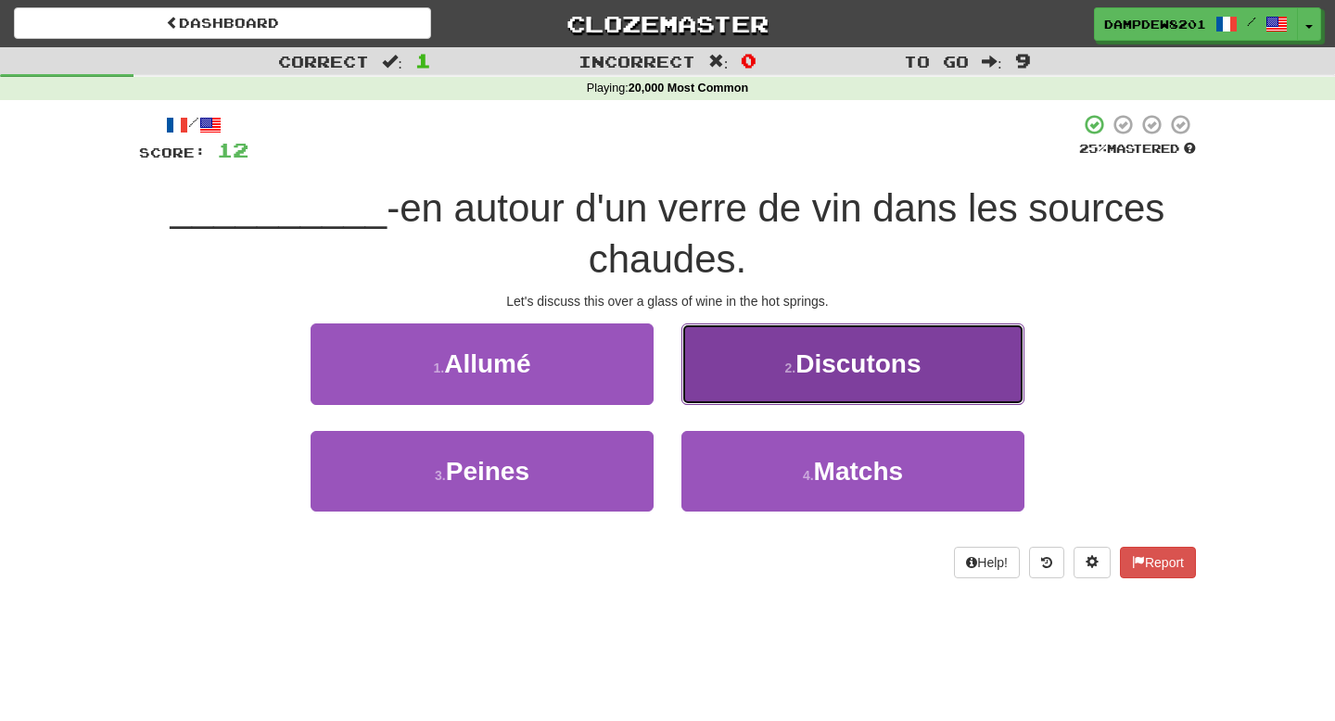
click at [816, 359] on span "Discutons" at bounding box center [857, 363] width 125 height 29
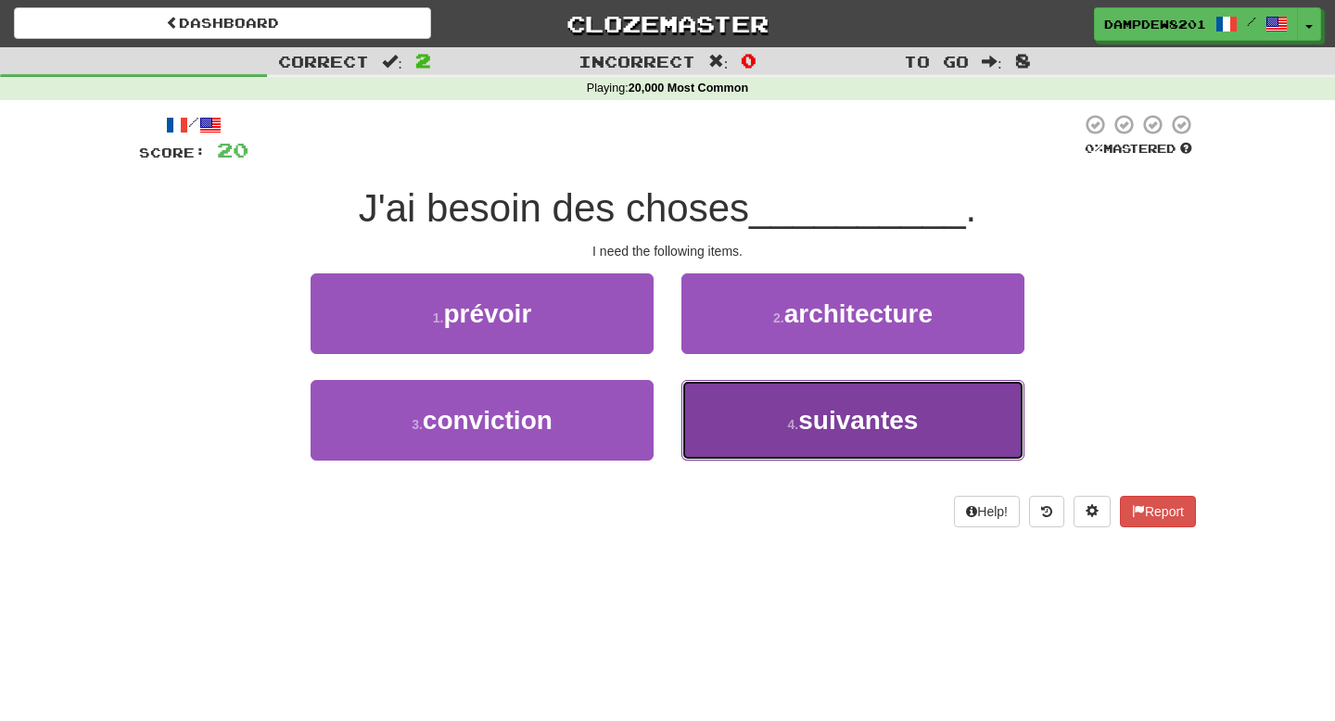
click at [829, 429] on span "suivantes" at bounding box center [858, 420] width 120 height 29
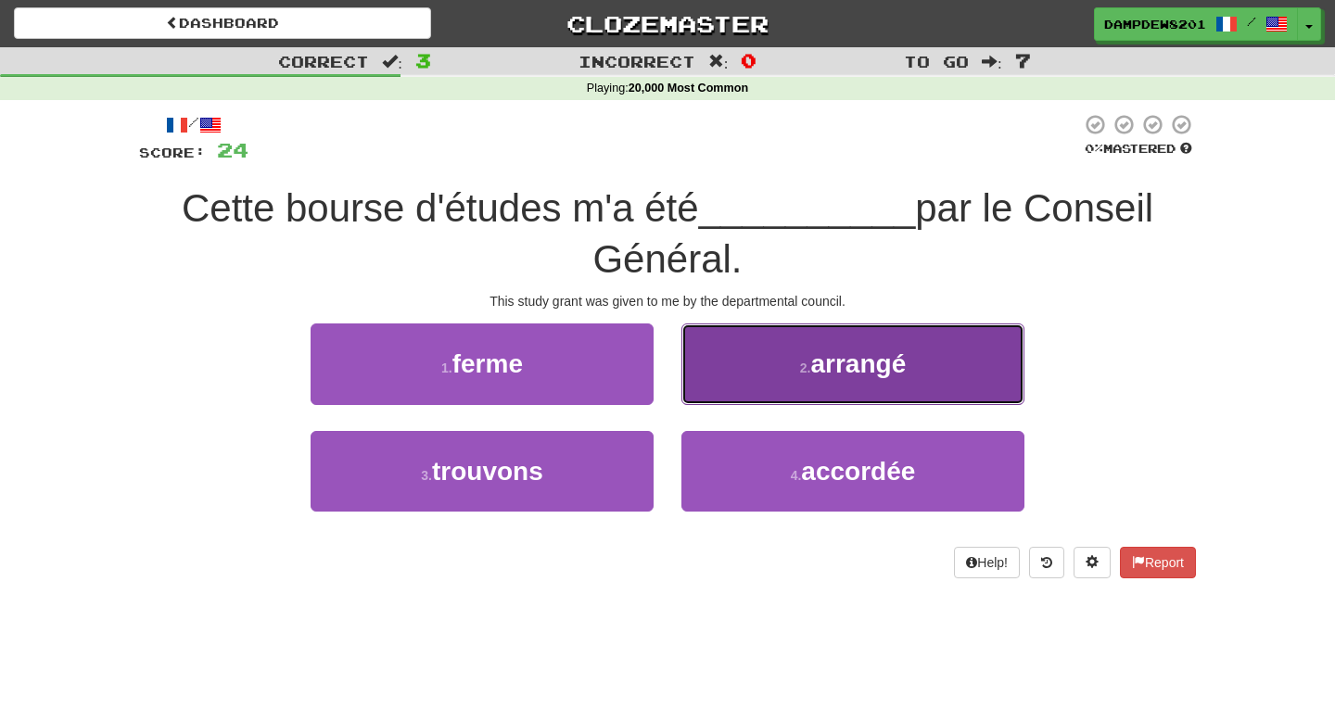
click at [805, 364] on small "2 ." at bounding box center [805, 368] width 11 height 15
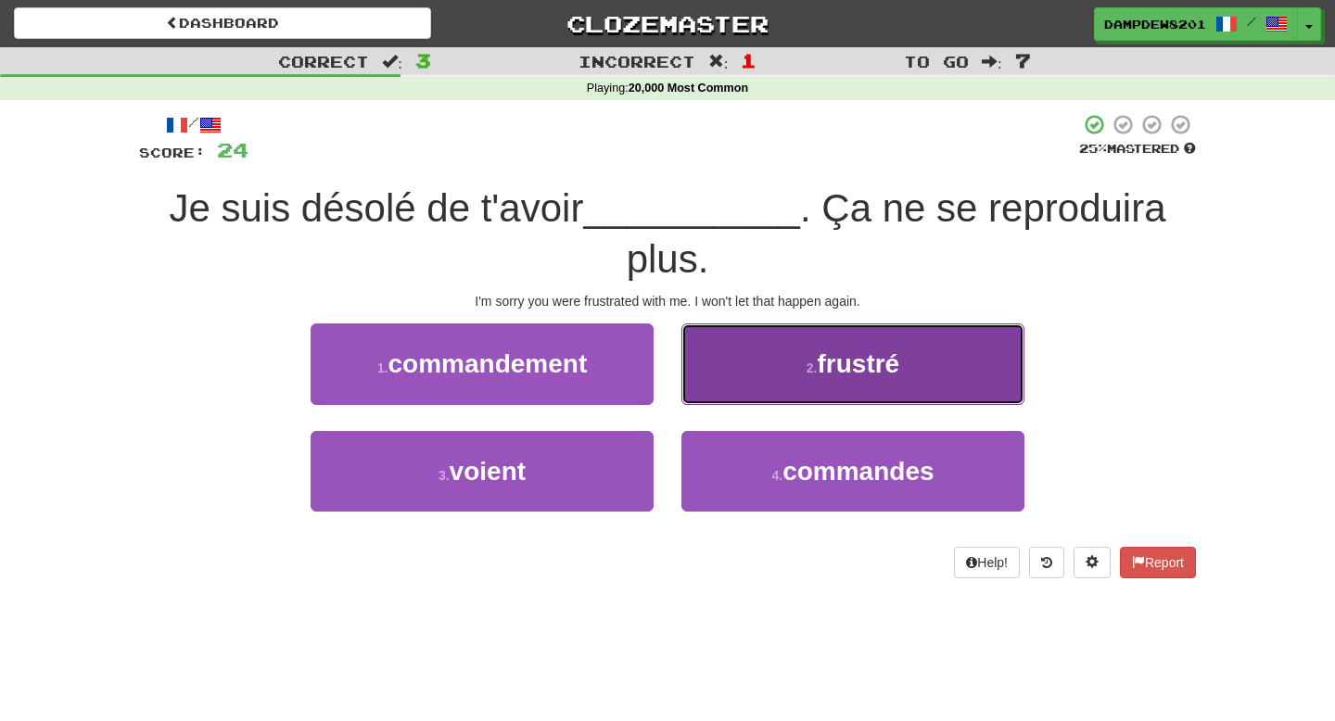
click at [760, 361] on button "2 . frustré" at bounding box center [852, 363] width 343 height 81
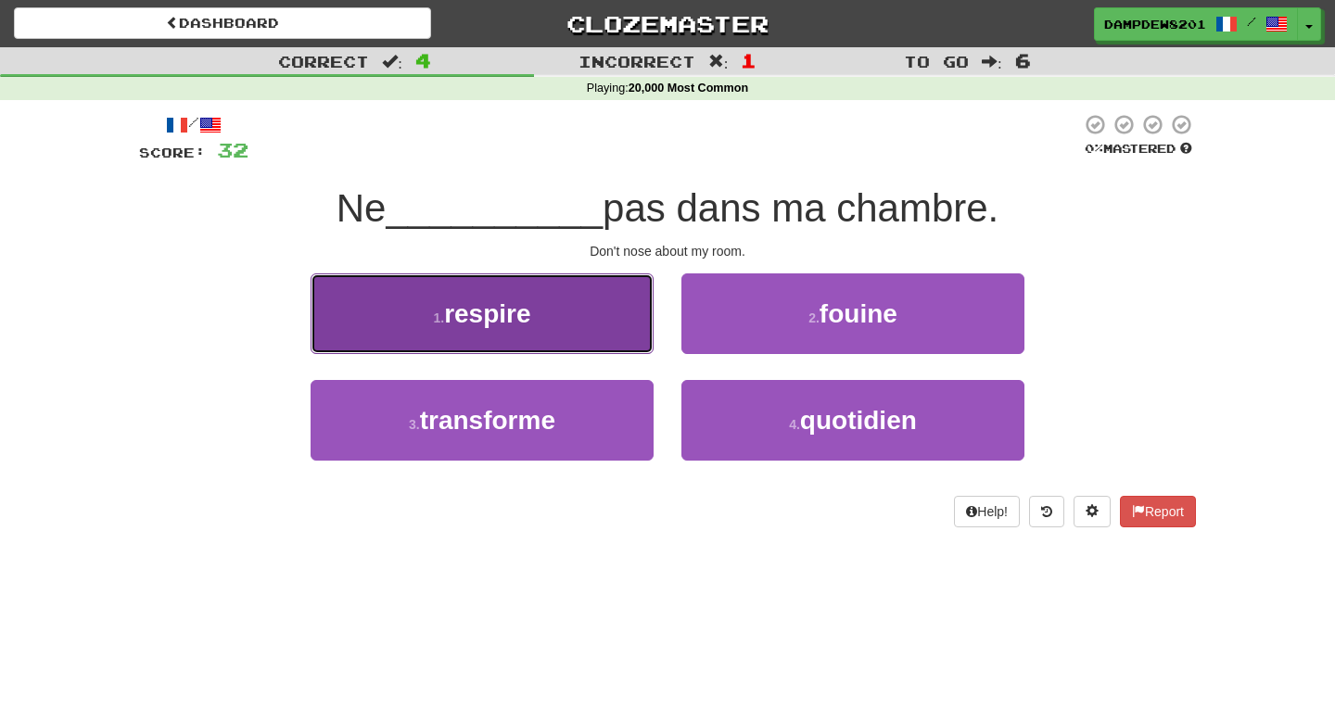
click at [479, 322] on span "respire" at bounding box center [487, 313] width 86 height 29
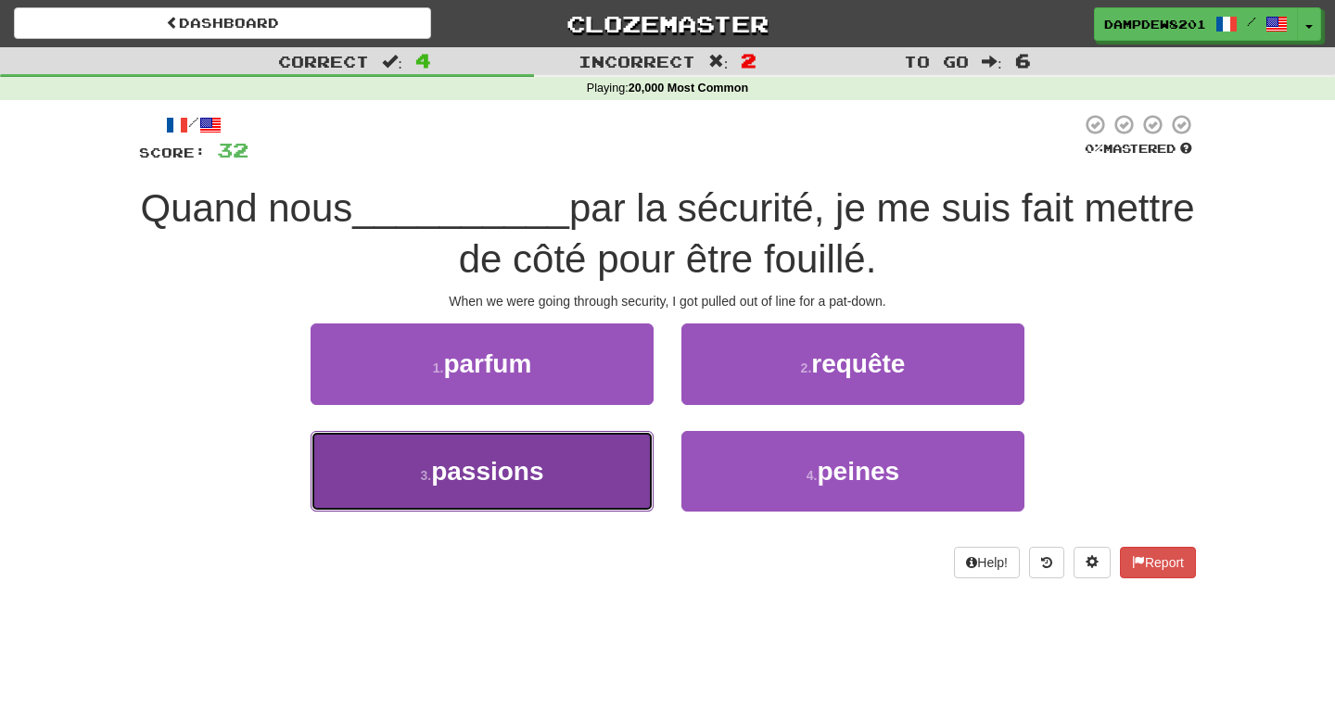
click at [415, 474] on button "3 . passions" at bounding box center [481, 471] width 343 height 81
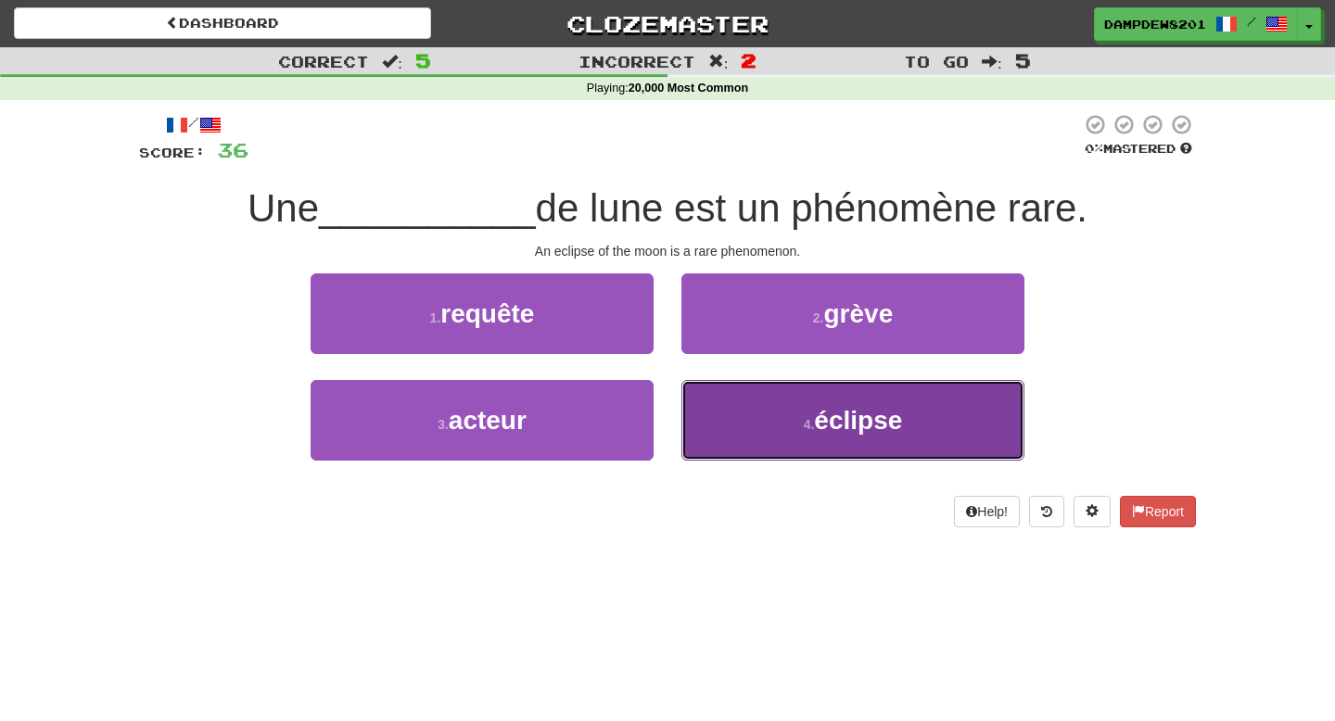
click at [881, 429] on span "éclipse" at bounding box center [858, 420] width 88 height 29
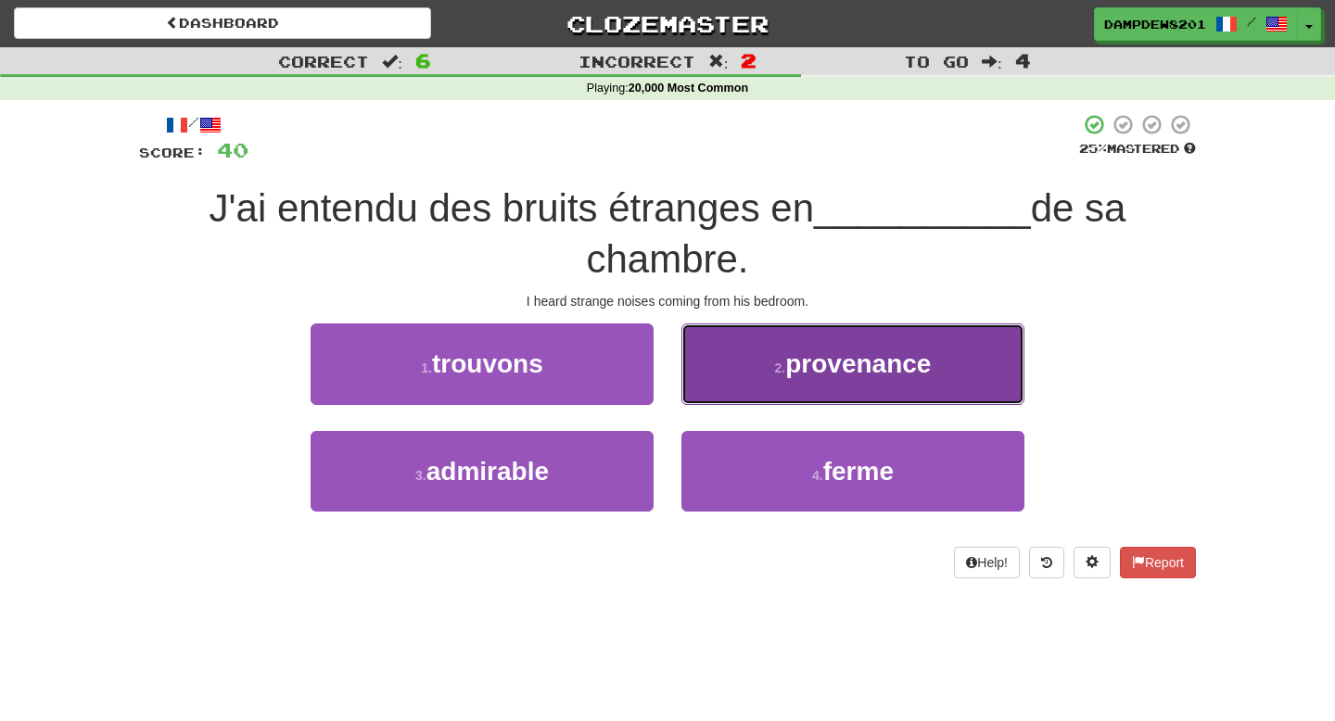
click at [804, 343] on button "2 . provenance" at bounding box center [852, 363] width 343 height 81
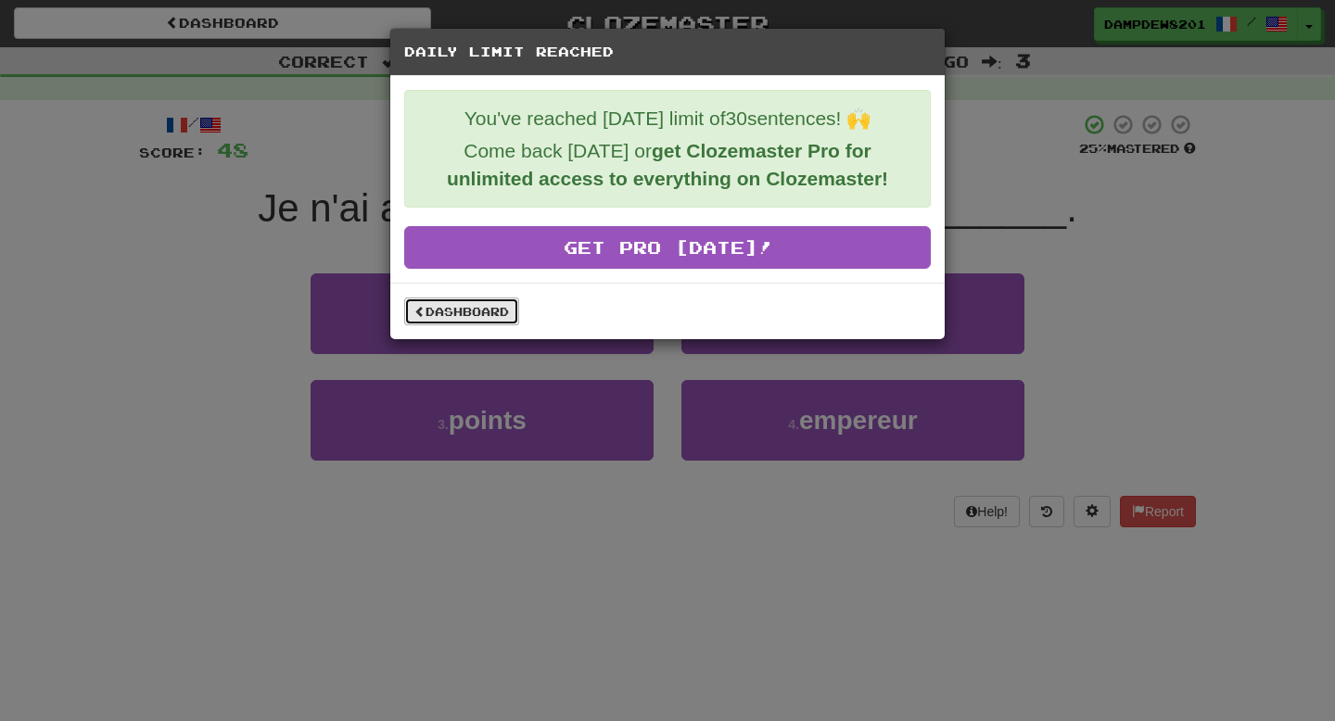
click at [447, 309] on link "Dashboard" at bounding box center [461, 312] width 115 height 28
